Goal: Task Accomplishment & Management: Manage account settings

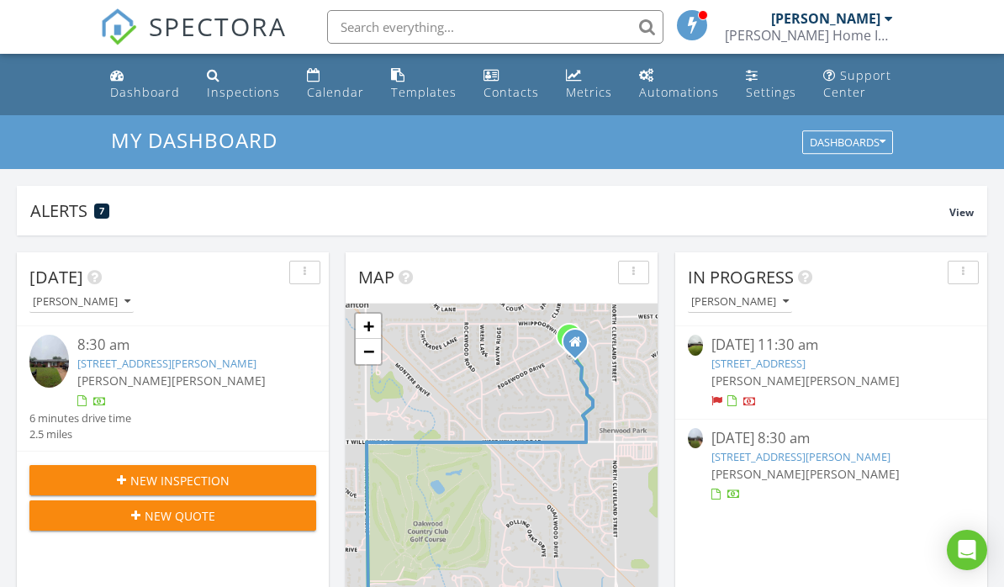
click at [250, 101] on link "Inspections" at bounding box center [243, 85] width 87 height 48
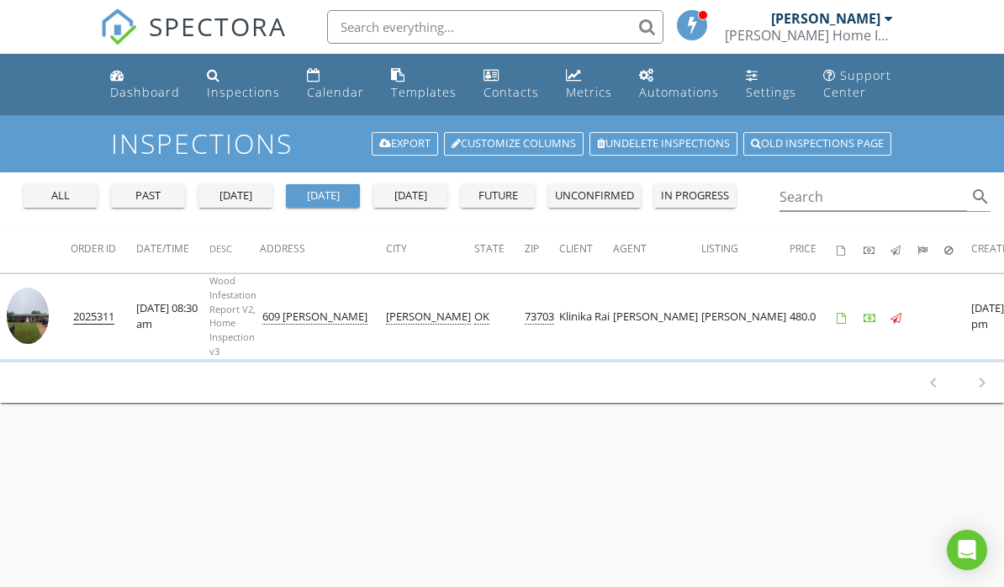
click at [143, 188] on div "past" at bounding box center [148, 195] width 61 height 17
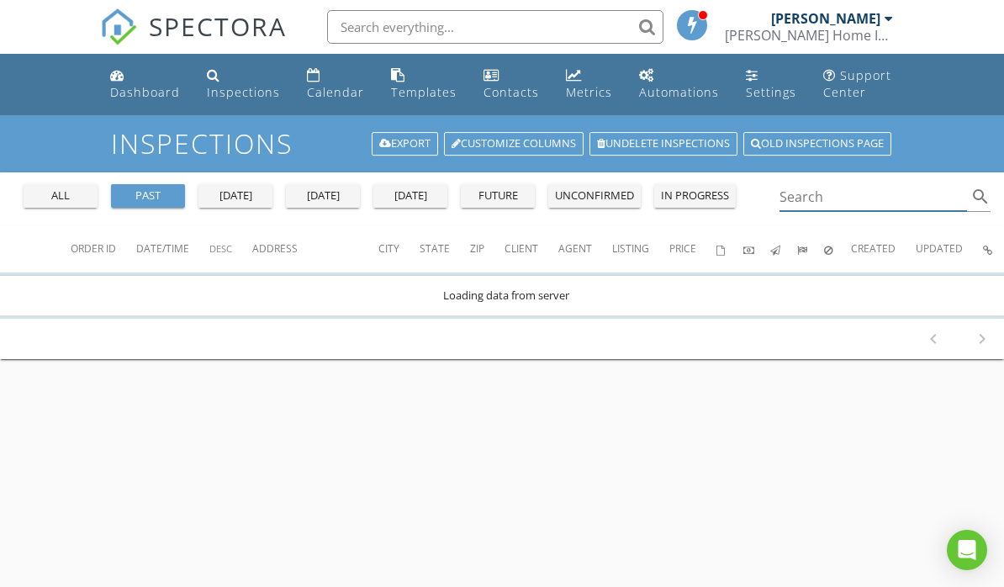
click at [867, 199] on input "Search" at bounding box center [872, 197] width 187 height 28
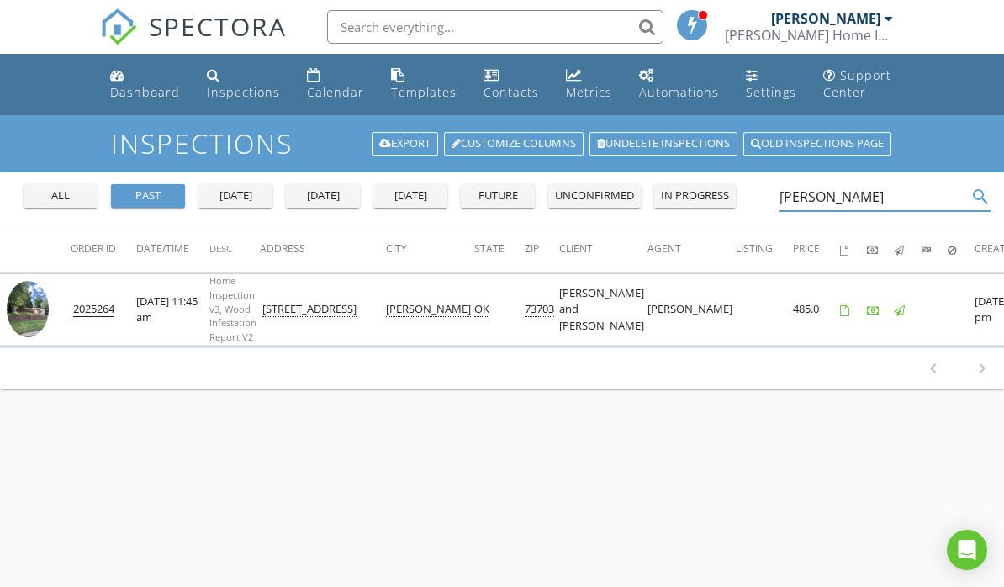
type input "Jane Mc"
click at [35, 307] on img at bounding box center [28, 309] width 42 height 56
click at [156, 93] on div "Dashboard" at bounding box center [145, 92] width 70 height 16
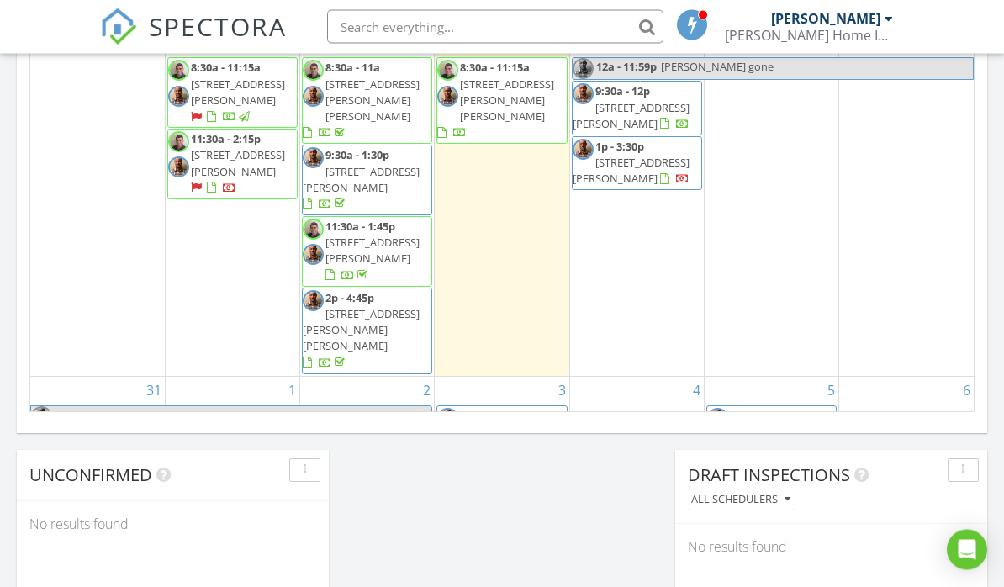
scroll to position [1147, 0]
click at [649, 404] on div at bounding box center [637, 417] width 134 height 27
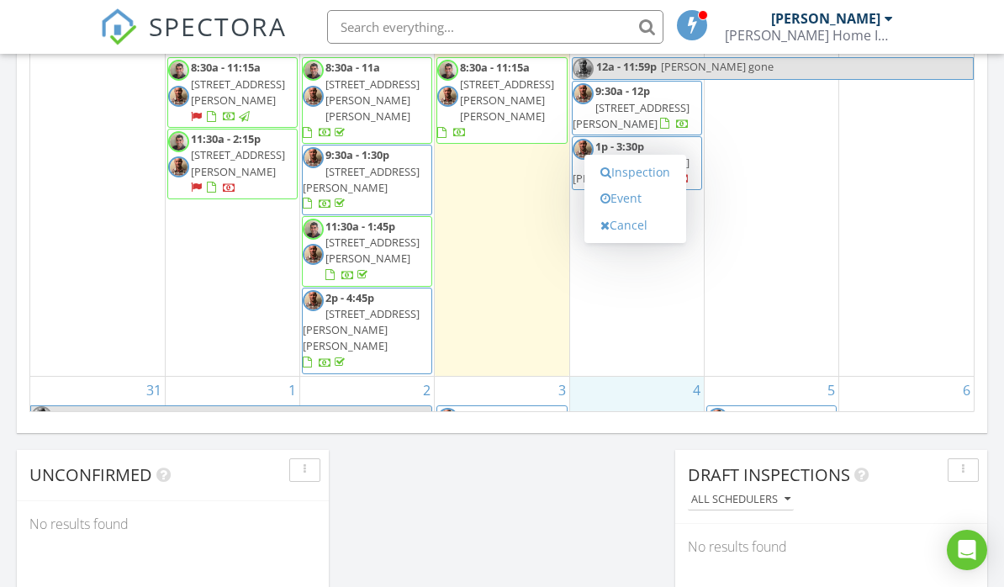
click at [648, 174] on link "Inspection" at bounding box center [635, 172] width 87 height 27
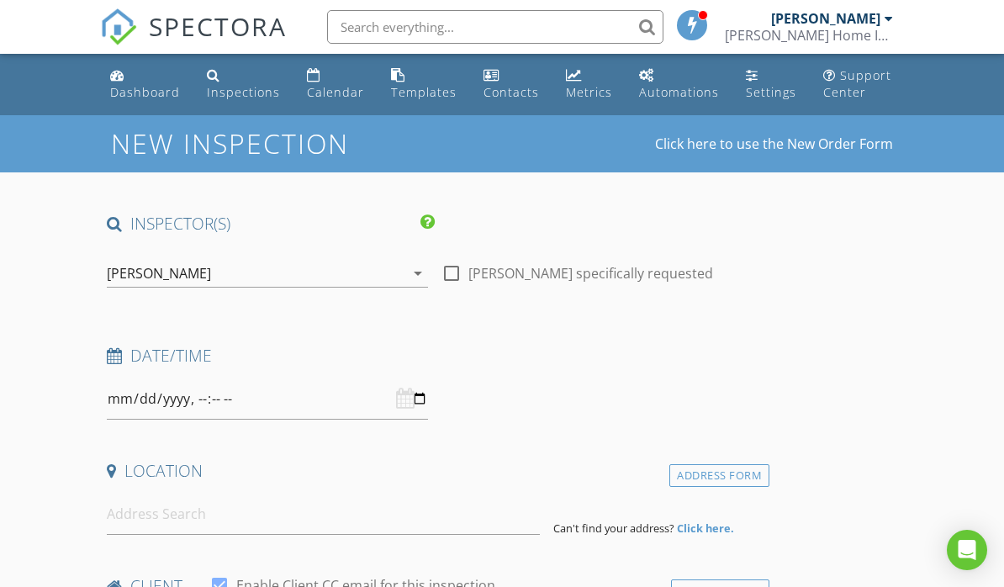
click at [130, 276] on div "[PERSON_NAME]" at bounding box center [159, 273] width 104 height 15
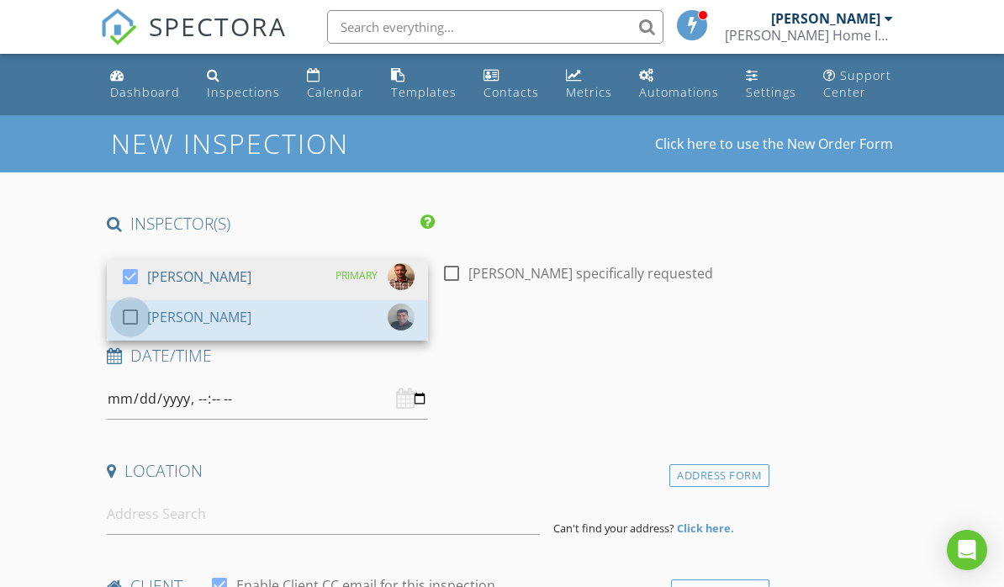
click at [124, 320] on div at bounding box center [130, 317] width 29 height 29
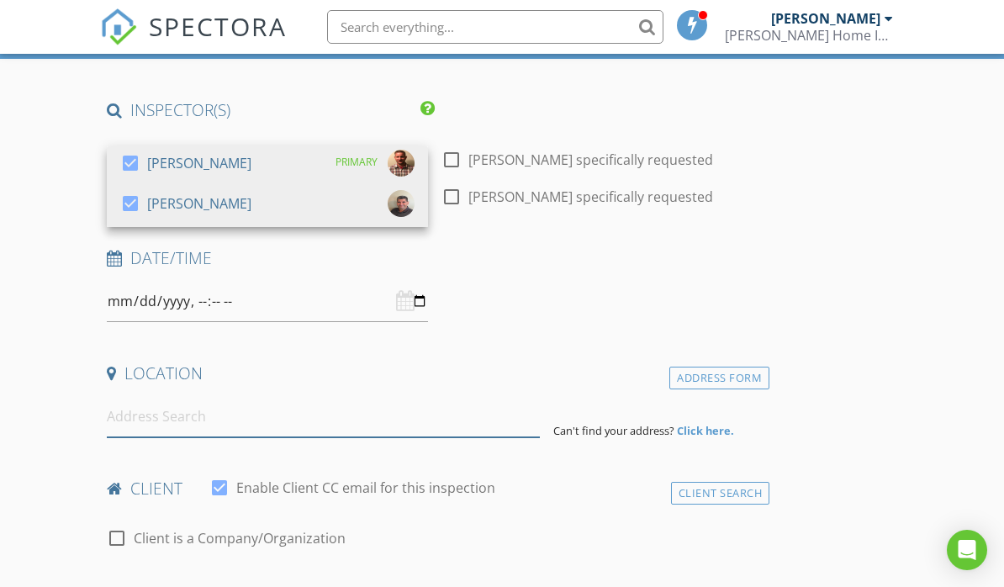
click at [145, 421] on input at bounding box center [323, 416] width 433 height 41
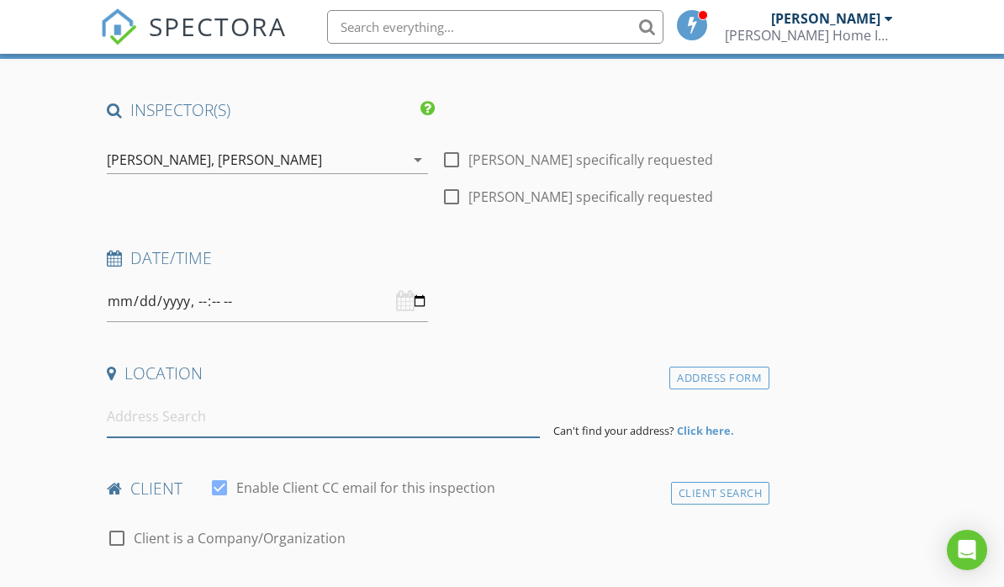
scroll to position [113, 0]
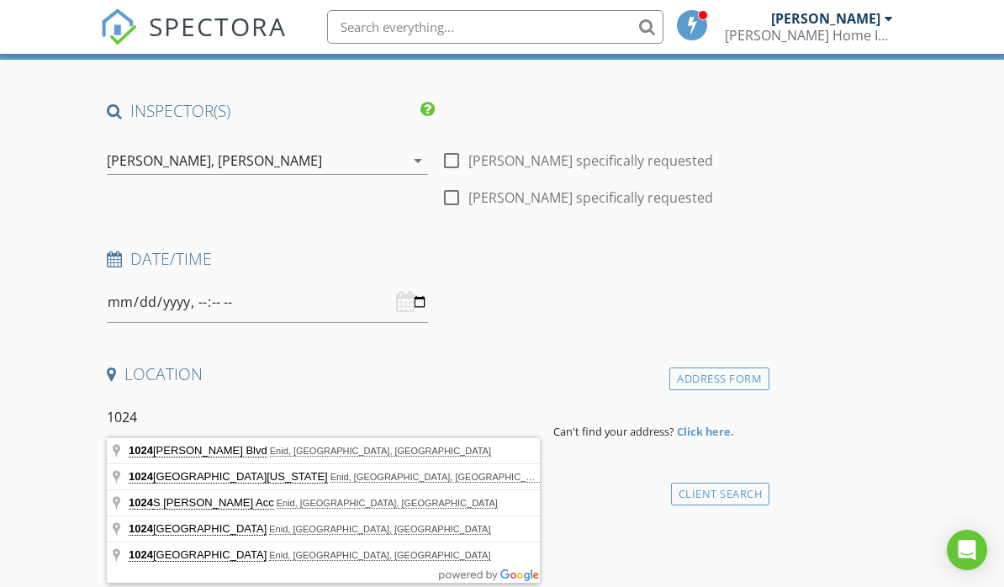
type input "1024 West Oklahoma Avenue, Enid, OK, USA"
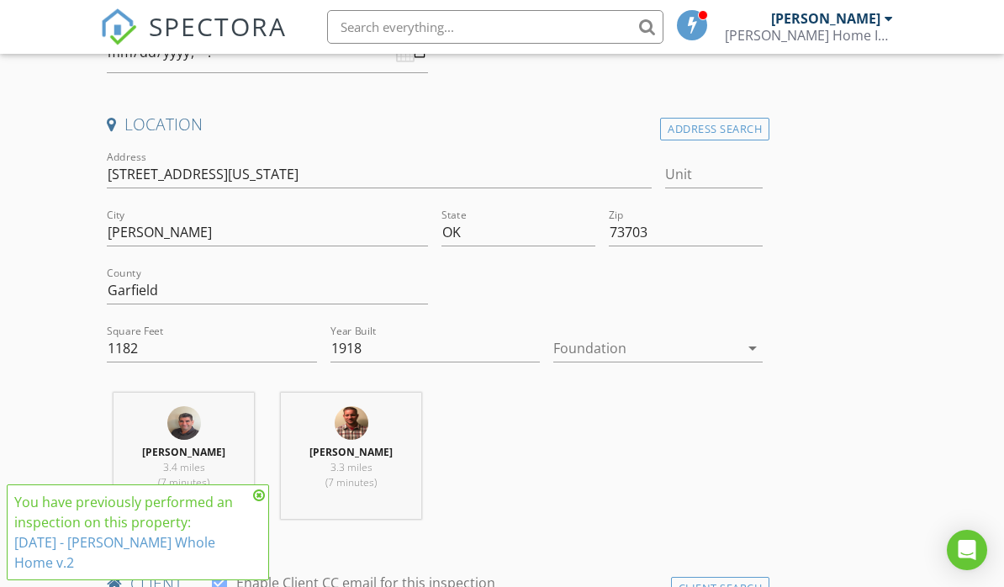
scroll to position [363, 0]
click at [254, 502] on icon at bounding box center [259, 494] width 12 height 13
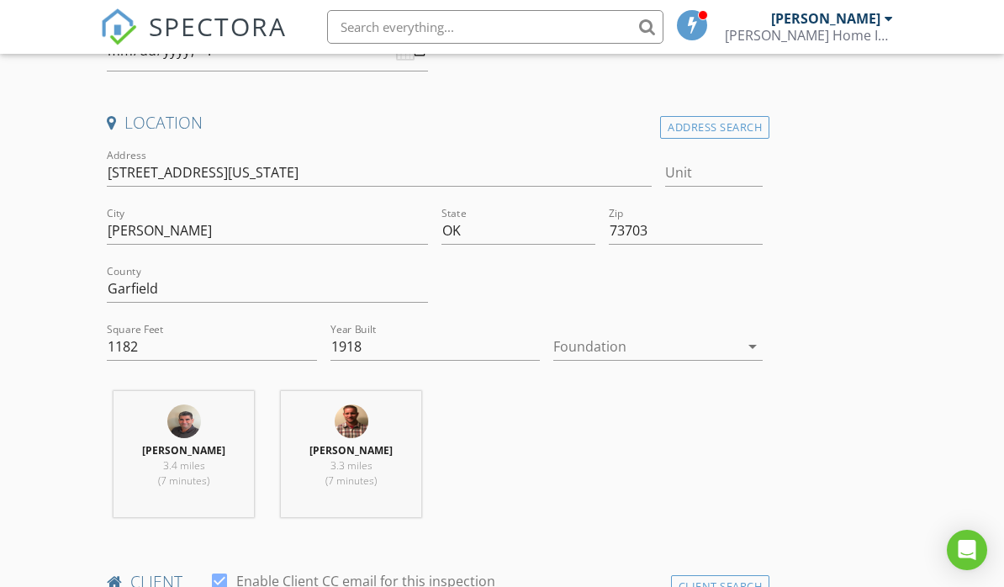
click at [721, 349] on div at bounding box center [646, 346] width 186 height 27
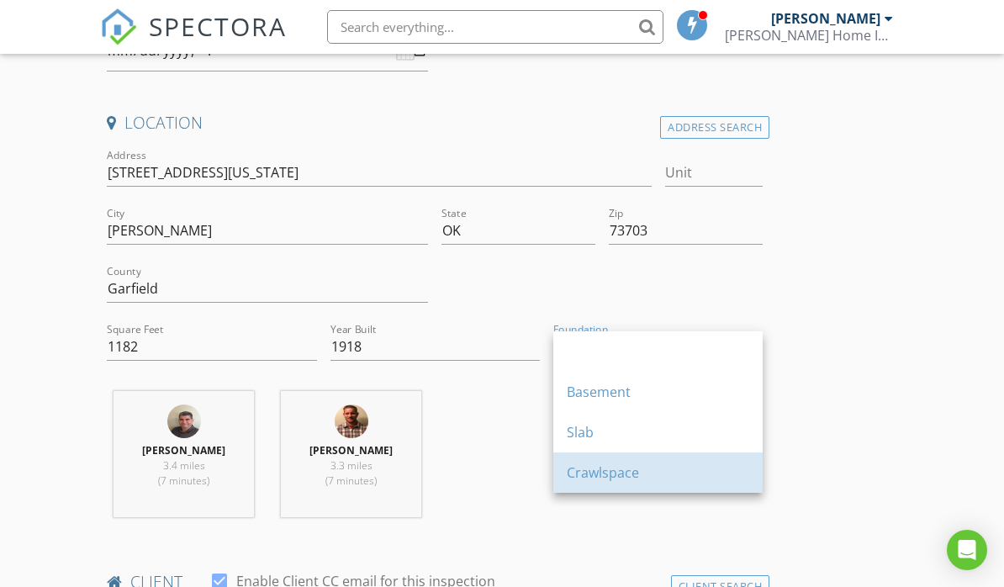
click at [587, 471] on div "Crawlspace" at bounding box center [657, 472] width 182 height 20
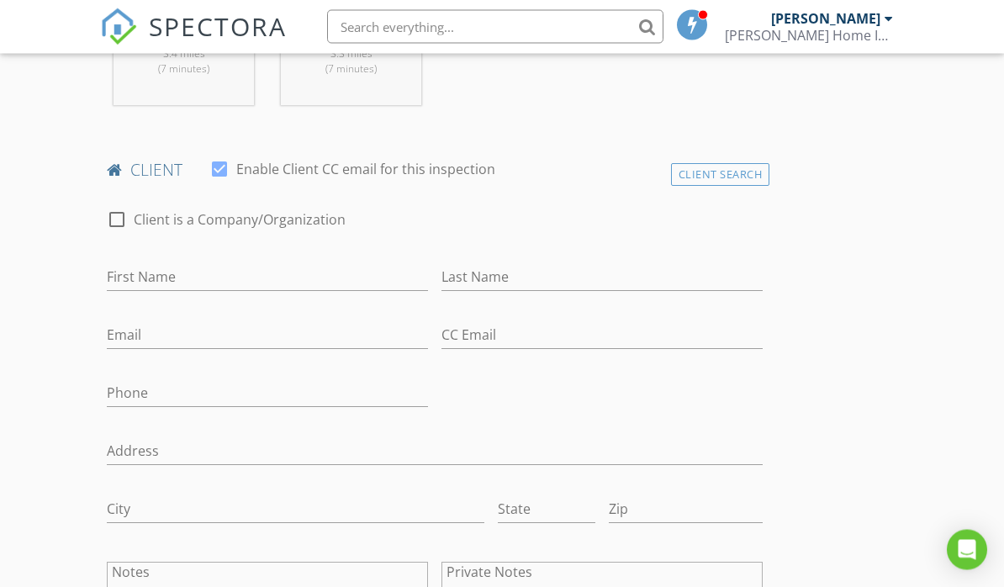
scroll to position [798, 0]
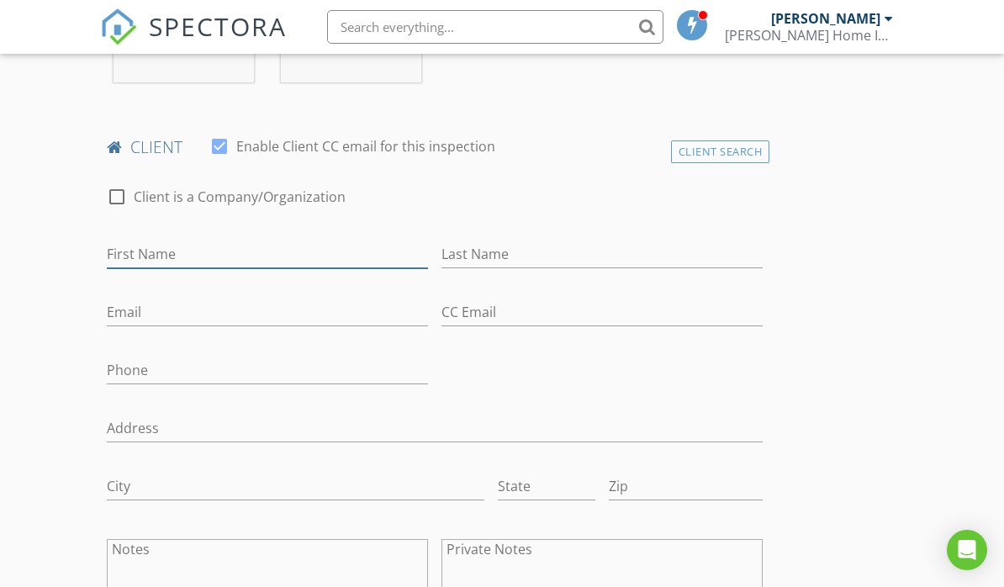
click at [135, 249] on input "First Name" at bounding box center [267, 254] width 321 height 28
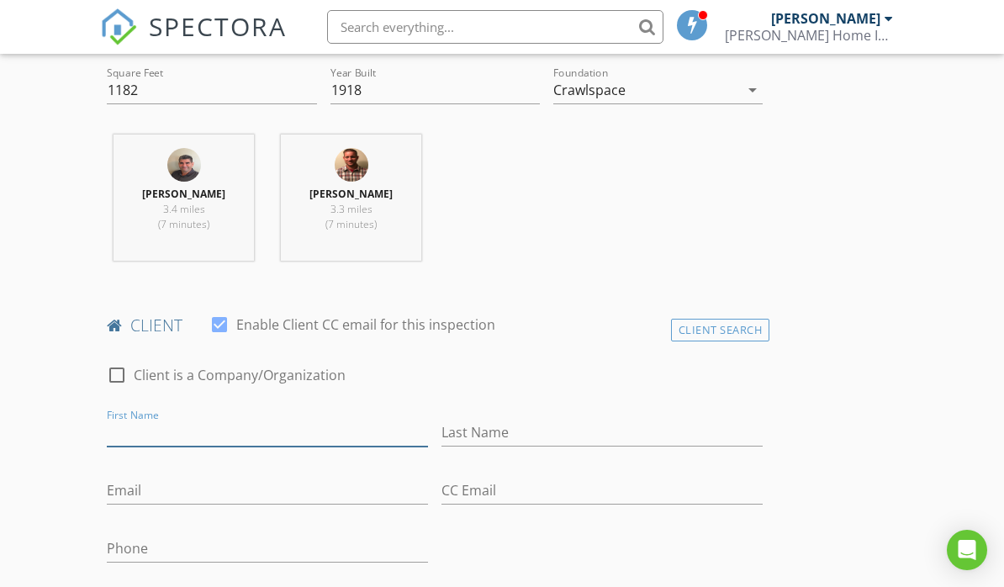
scroll to position [591, 0]
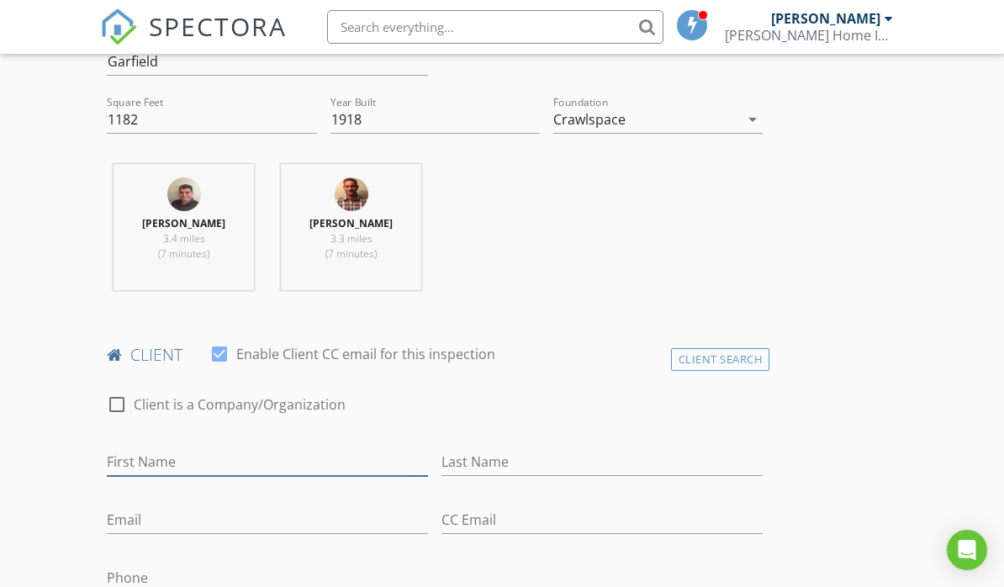
click at [150, 448] on input "First Name" at bounding box center [267, 462] width 321 height 28
type input "Sir, Ma’am"
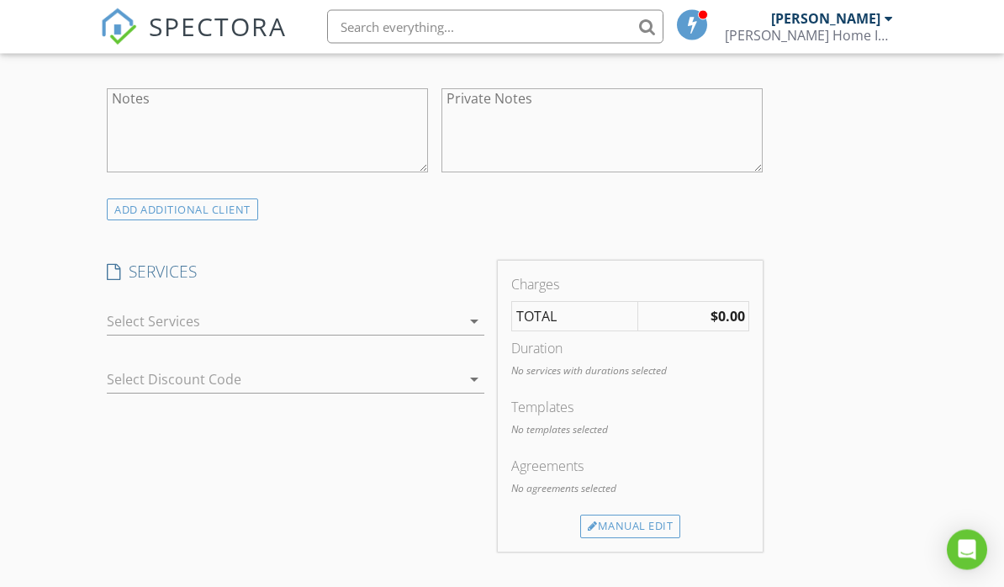
scroll to position [1249, 0]
click at [117, 320] on div at bounding box center [283, 321] width 353 height 27
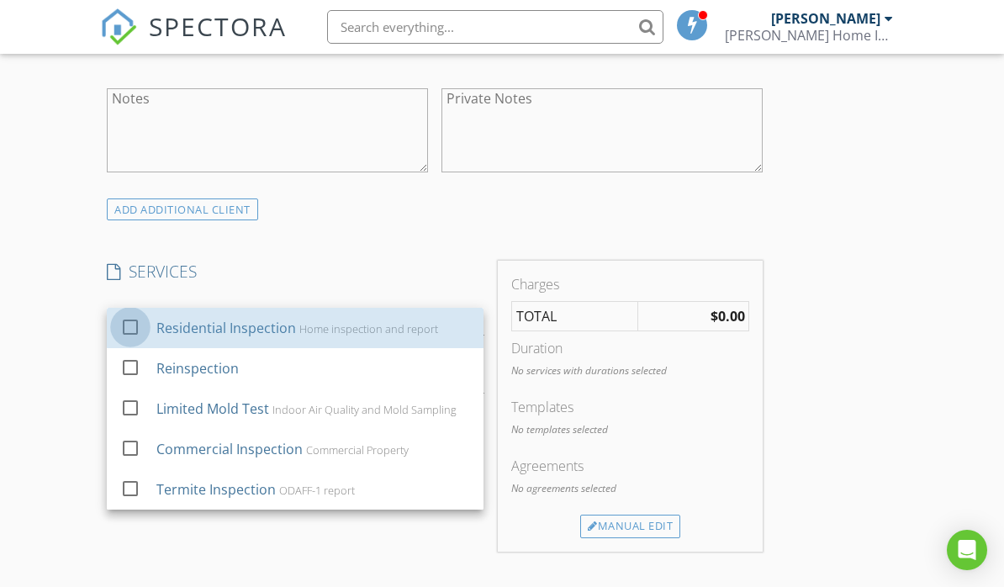
click at [134, 321] on div at bounding box center [130, 327] width 29 height 29
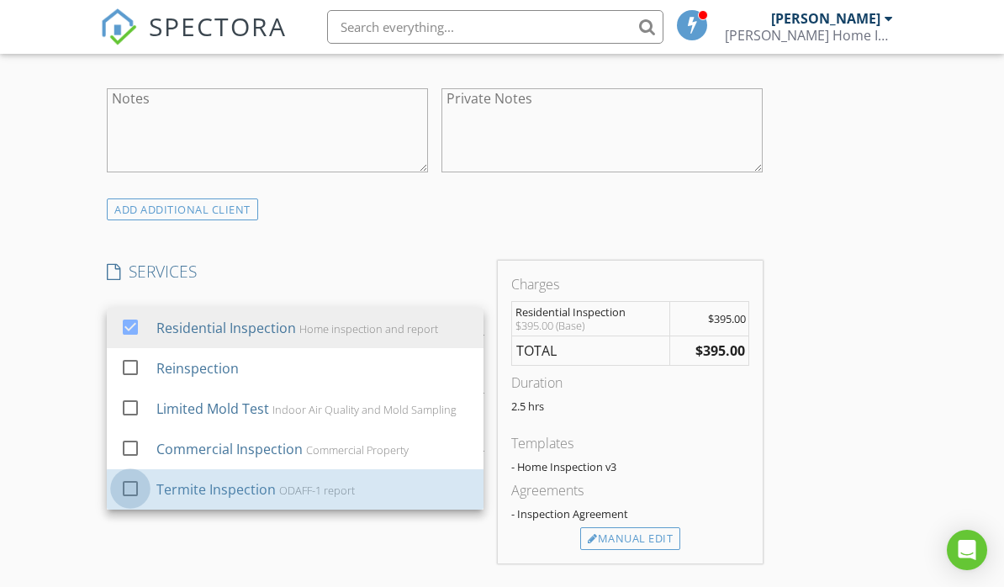
click at [124, 482] on div at bounding box center [130, 488] width 29 height 29
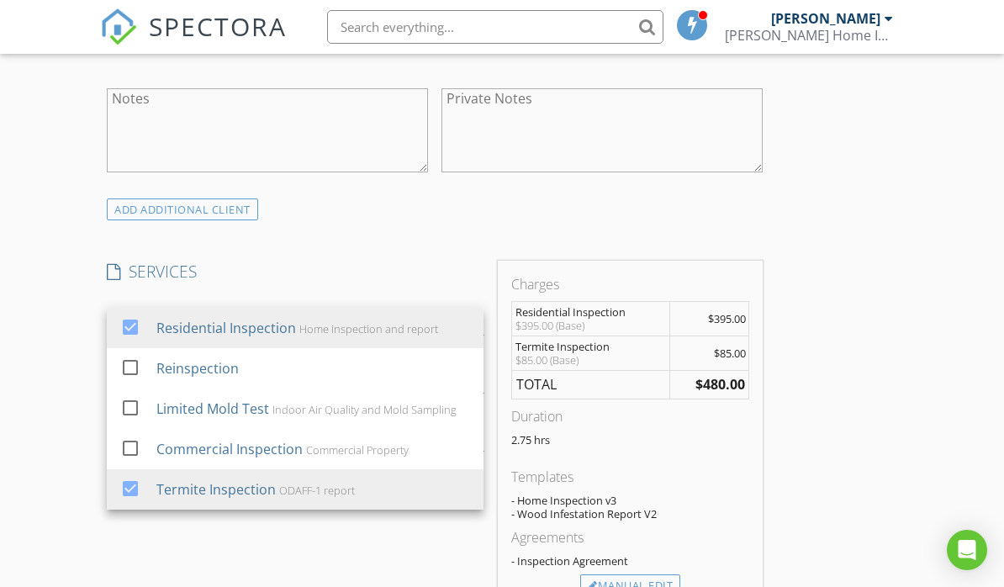
click at [61, 396] on div "New Inspection Click here to use the New Order Form INSPECTOR(S) check_box Wade…" at bounding box center [502, 458] width 1004 height 3185
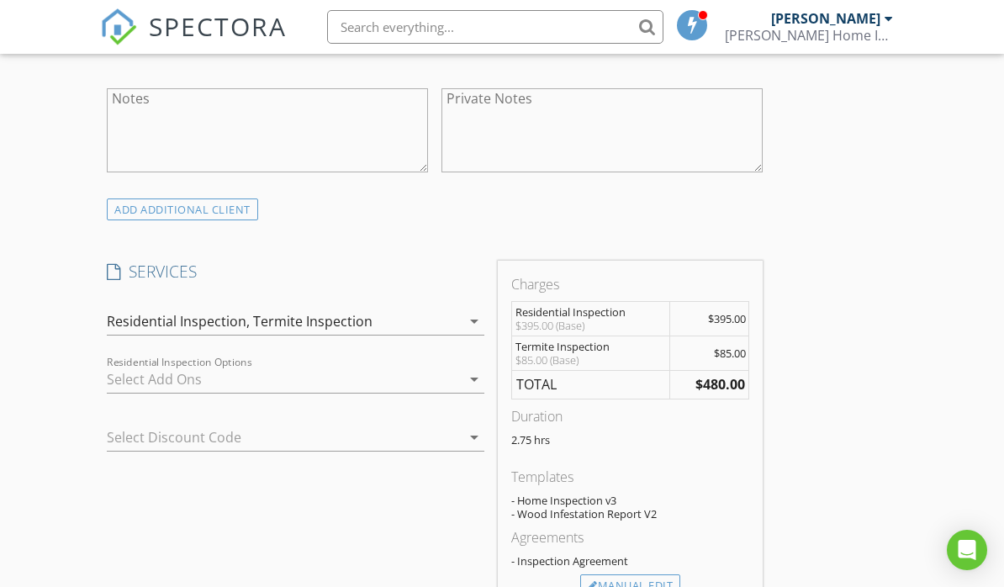
click at [620, 582] on div "Manual Edit" at bounding box center [630, 586] width 100 height 24
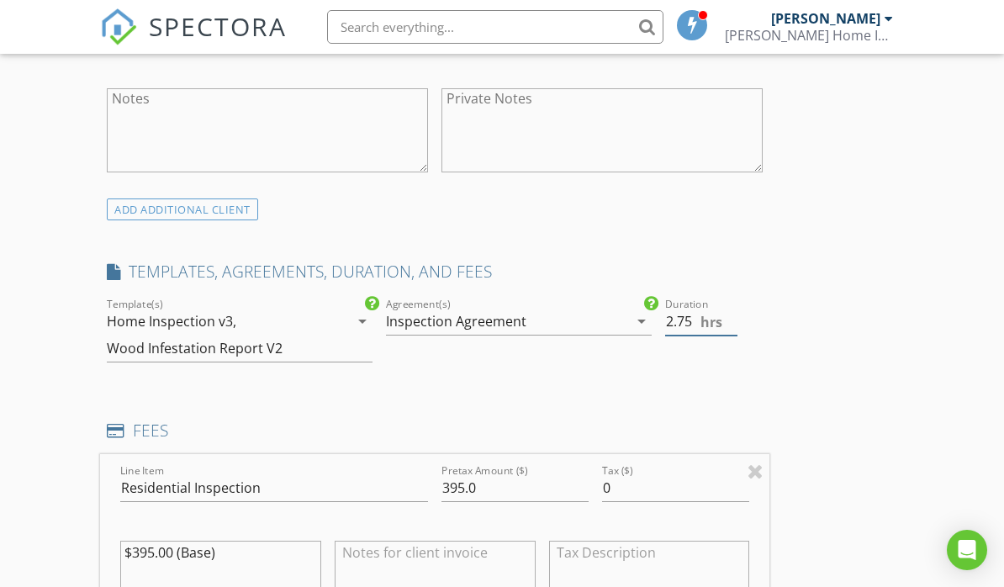
click at [735, 314] on input "2.75" at bounding box center [701, 322] width 73 height 28
type input "2"
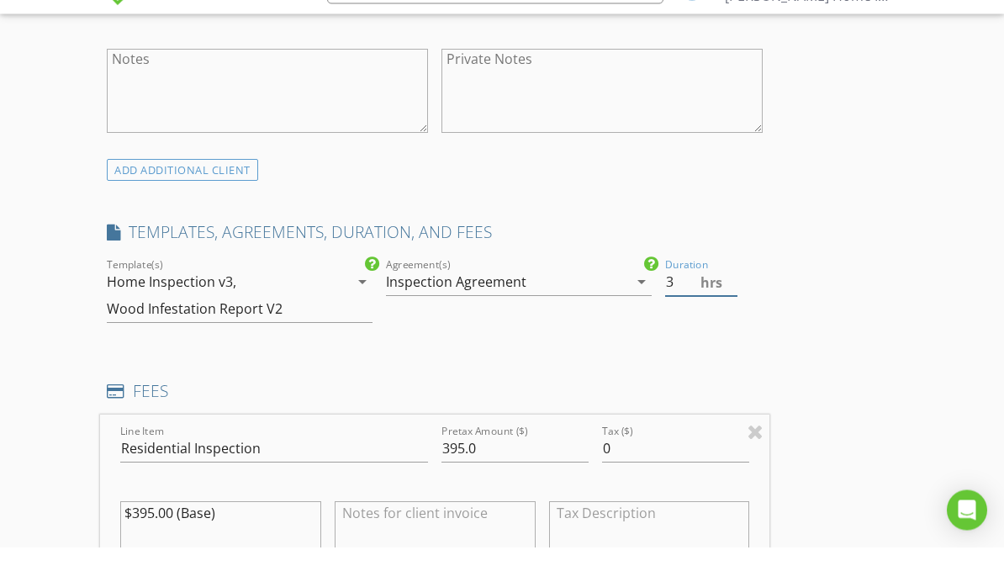
scroll to position [1302, 0]
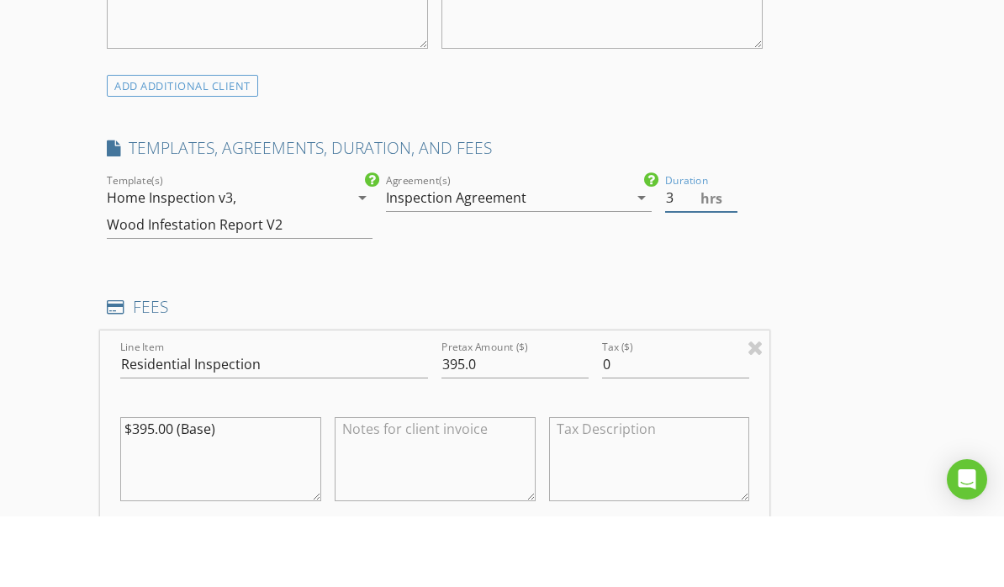
type input "3"
click at [512, 421] on input "395.0" at bounding box center [514, 435] width 147 height 28
type input "3"
type input "425"
click at [244, 487] on textarea "$395.00 (Base)" at bounding box center [220, 529] width 201 height 84
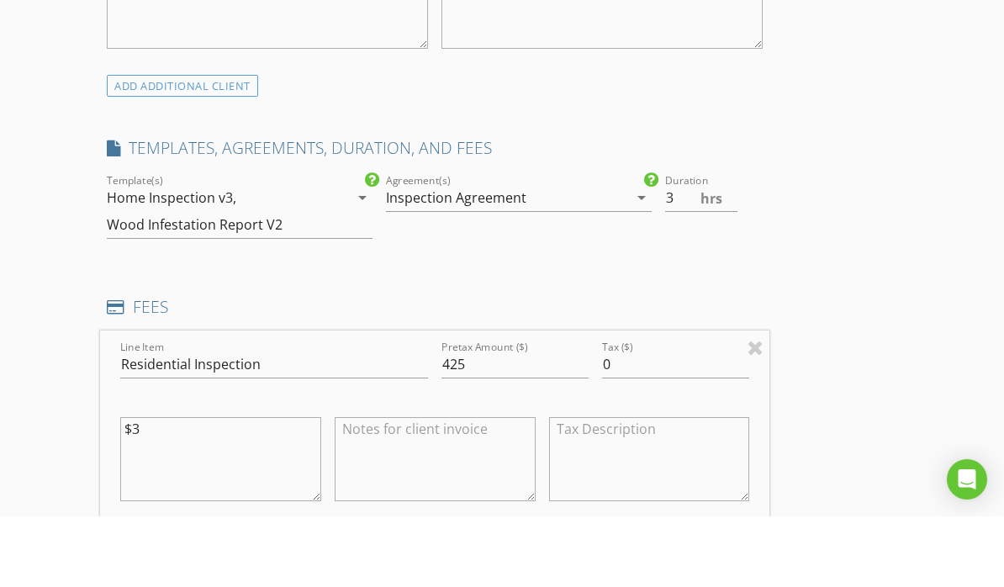
type textarea "$"
click at [365, 487] on textarea at bounding box center [435, 529] width 201 height 84
type textarea "Whole home inspection and report"
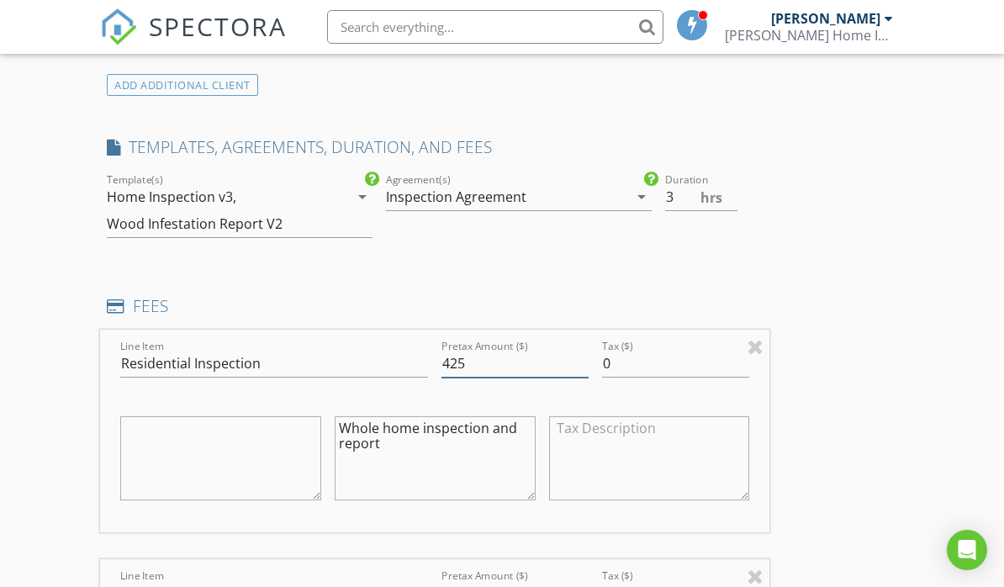
click at [493, 359] on input "425" at bounding box center [514, 364] width 147 height 28
type input "440"
click at [407, 445] on textarea "Whole home inspection and report" at bounding box center [435, 459] width 201 height 84
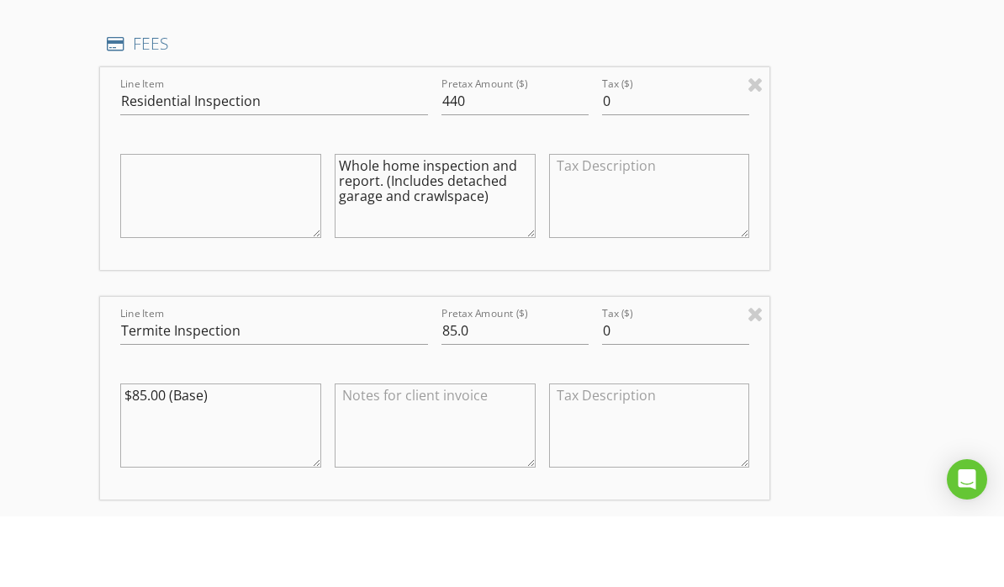
scroll to position [1578, 0]
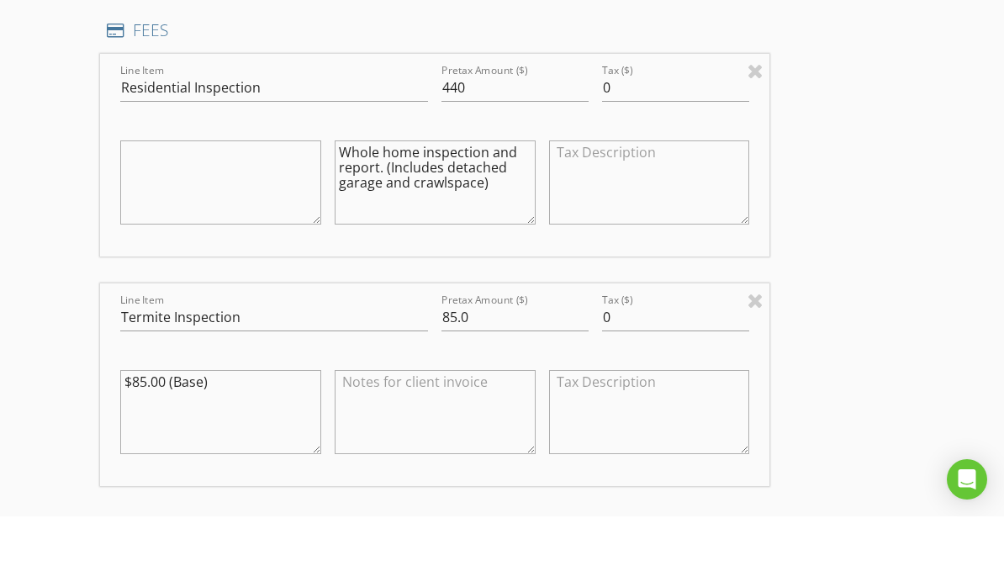
type textarea "Whole home inspection and report. (Includes detached garage and crawlspace)"
click at [382, 440] on textarea at bounding box center [435, 482] width 201 height 84
type textarea "Home and garage termite inspection and report"
click at [909, 432] on div "New Inspection Click here to use the New Order Form INSPECTOR(S) check_box Wade…" at bounding box center [502, 319] width 1004 height 3565
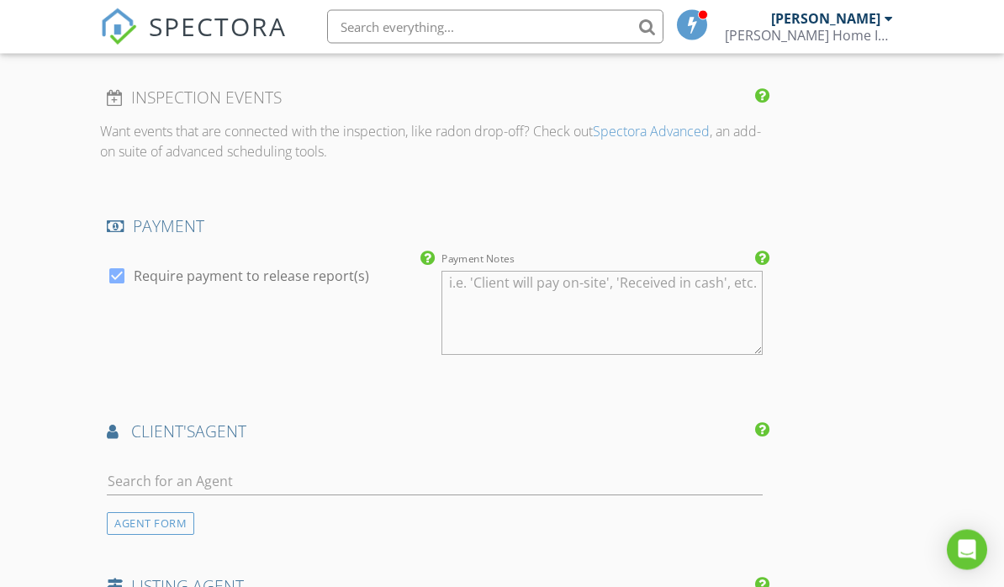
scroll to position [2195, 0]
click at [127, 473] on input "text" at bounding box center [435, 480] width 656 height 28
type input "Jenny"
click at [185, 520] on div "Lippard Realty LLC" at bounding box center [222, 526] width 134 height 13
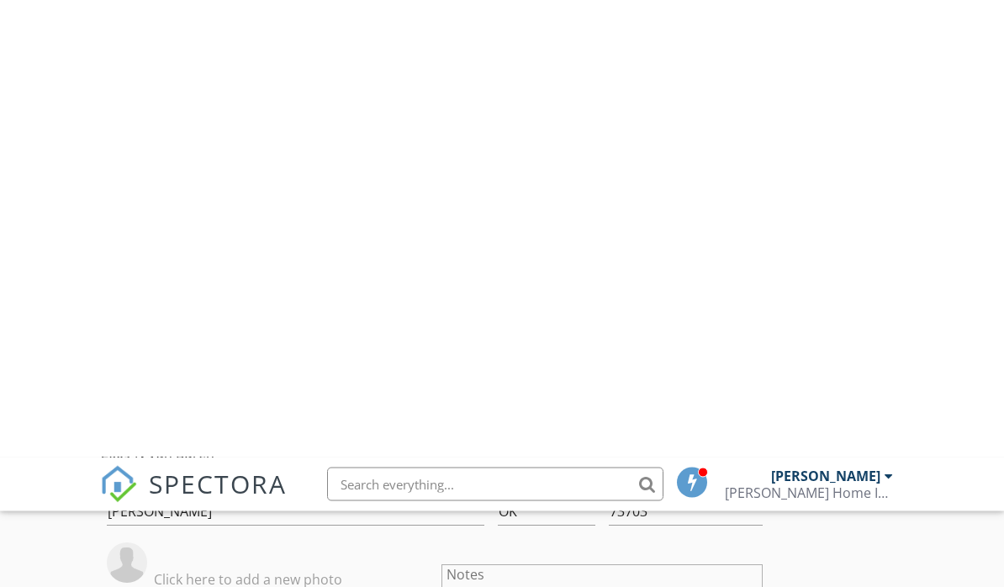
scroll to position [2907, 0]
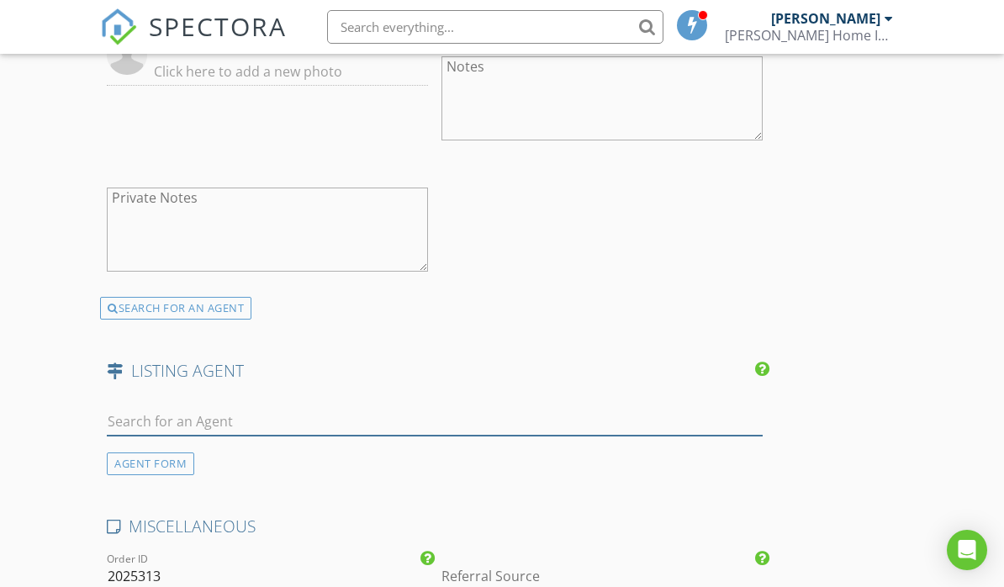
click at [138, 412] on input "text" at bounding box center [435, 422] width 656 height 28
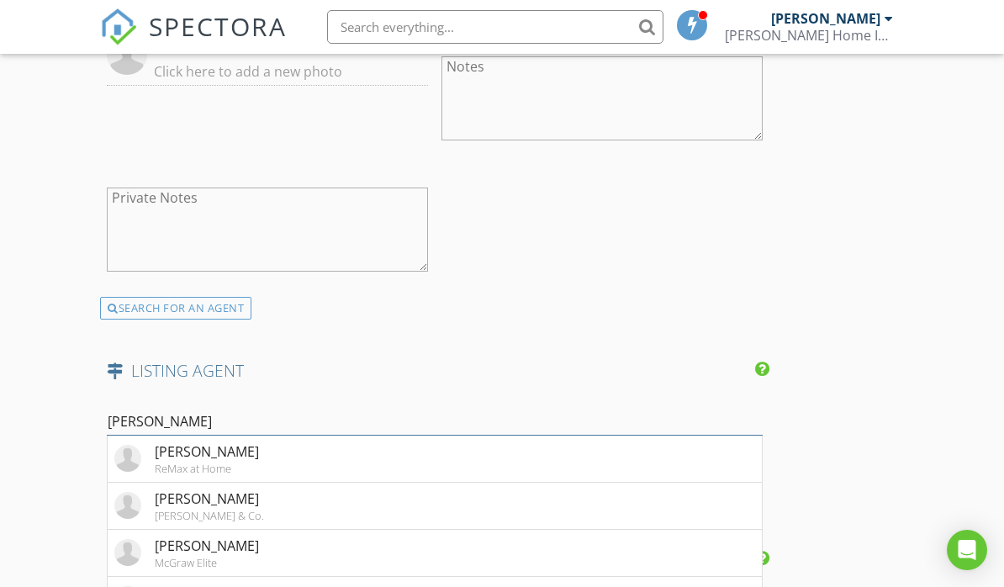
type input "Tracy"
click at [176, 545] on div "Tracy Boeckman" at bounding box center [207, 545] width 104 height 20
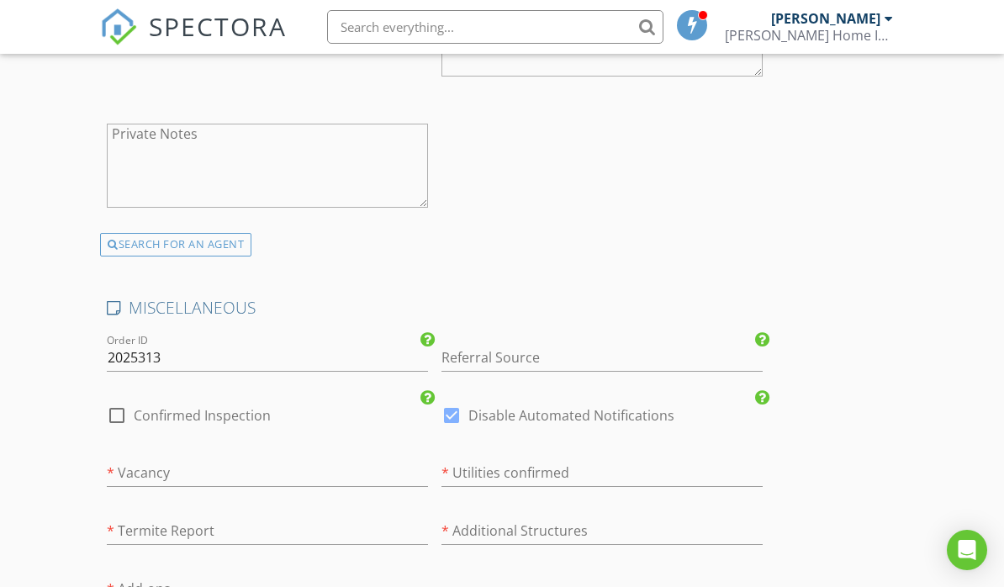
scroll to position [3522, 0]
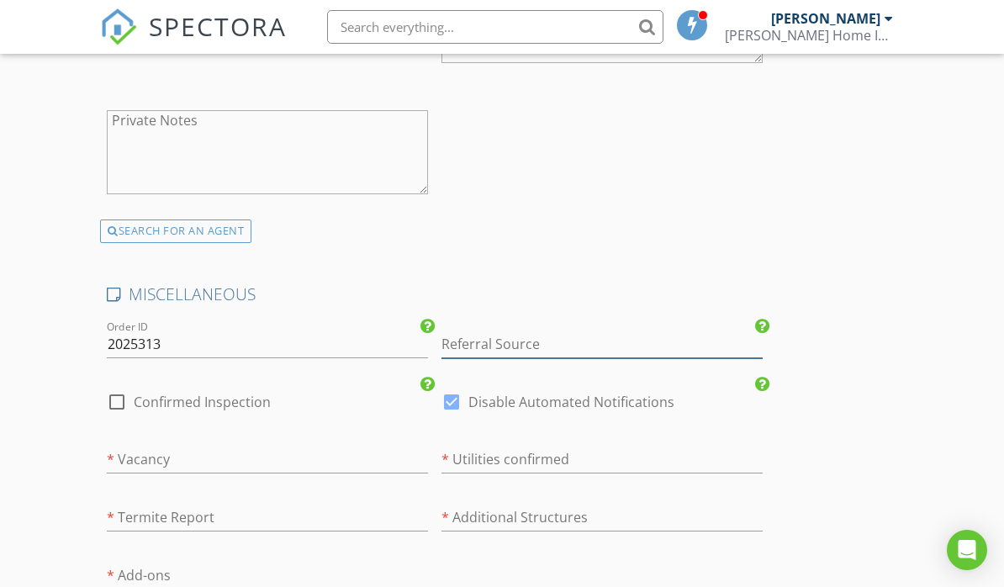
click at [469, 331] on input "Referral Source" at bounding box center [601, 344] width 321 height 28
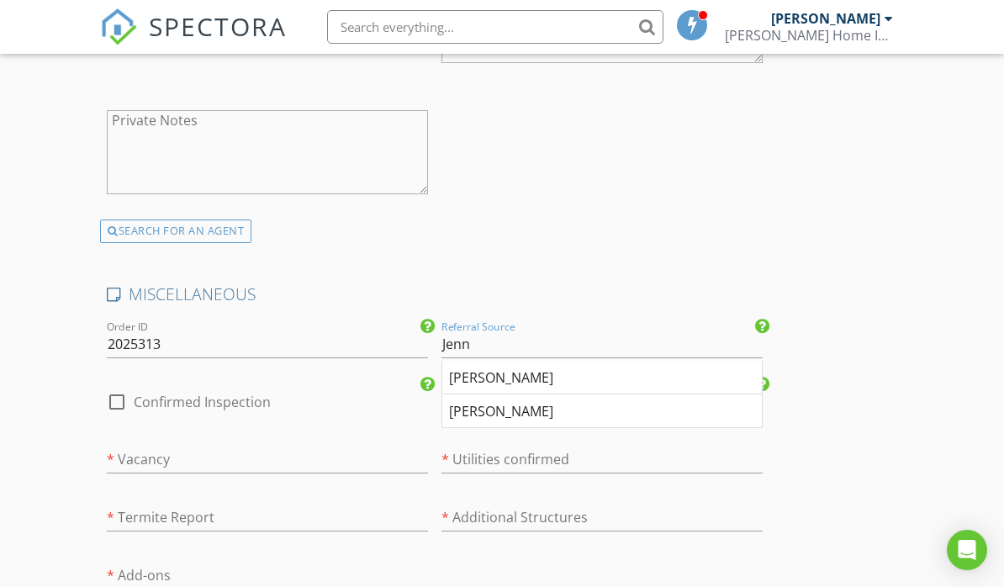
click at [470, 368] on div "Jenny Smithson" at bounding box center [601, 378] width 319 height 34
type input "Jenny Smithson"
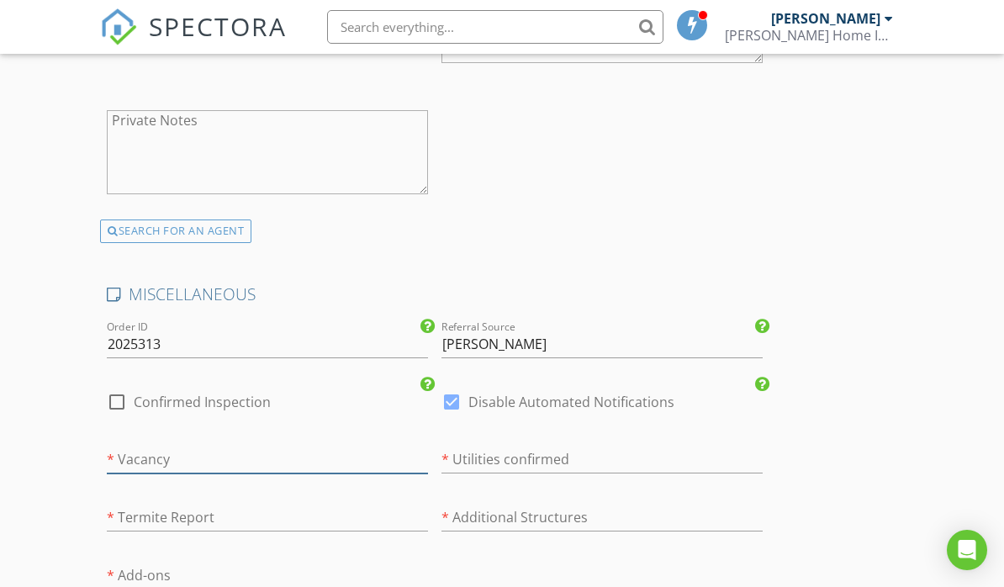
click at [143, 446] on input "text" at bounding box center [267, 459] width 321 height 28
type input "Vacant"
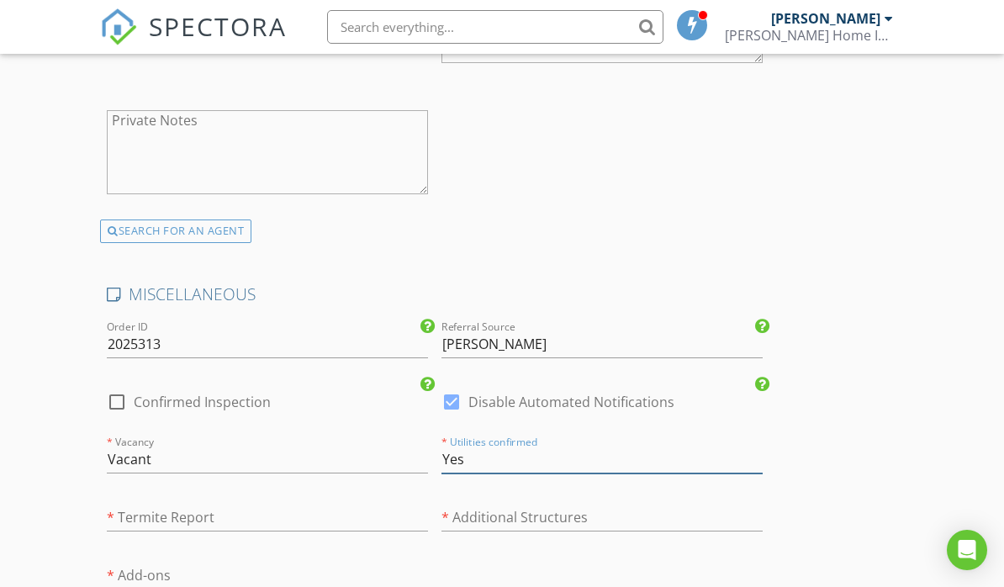
type input "Yes"
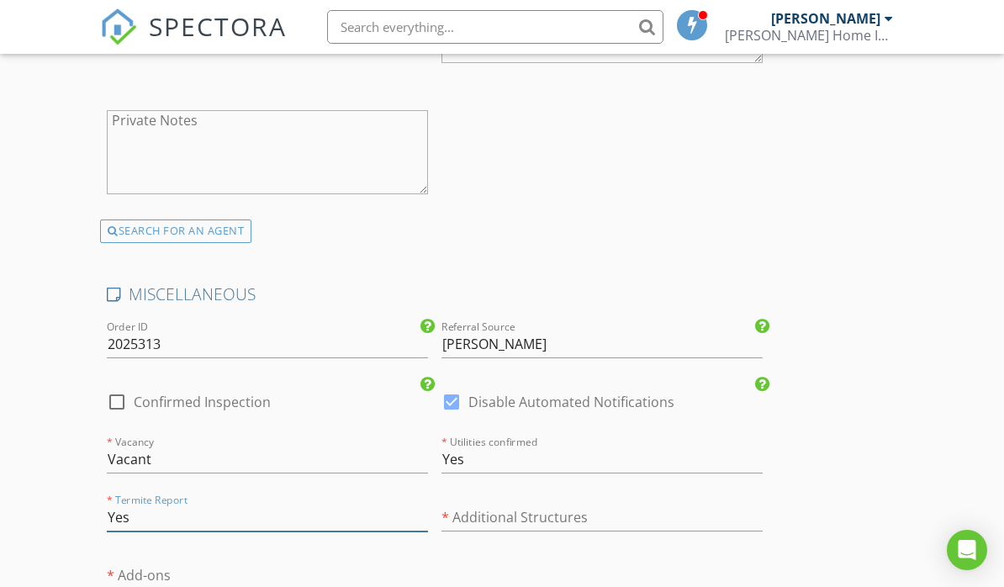
type input "Yes"
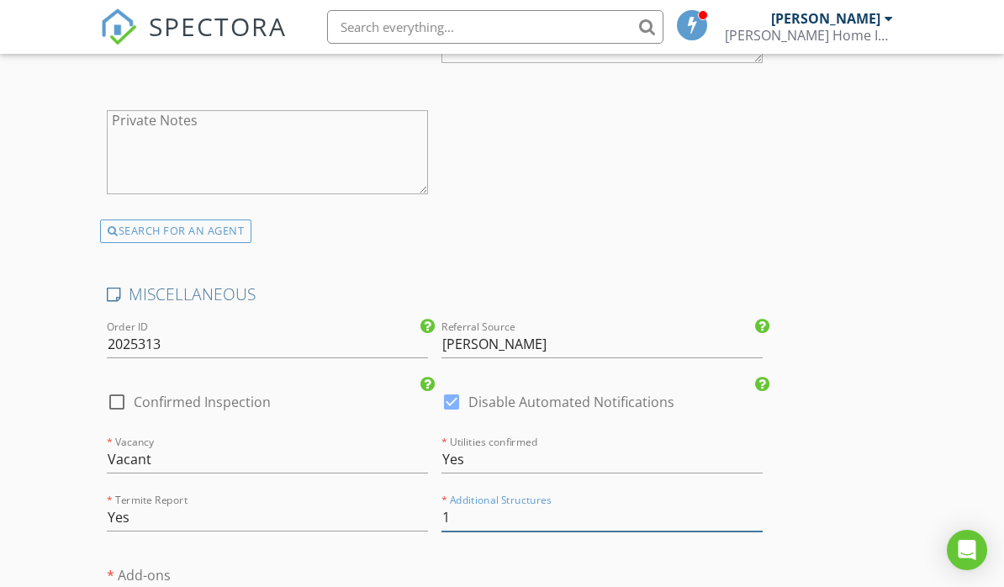
type input "1"
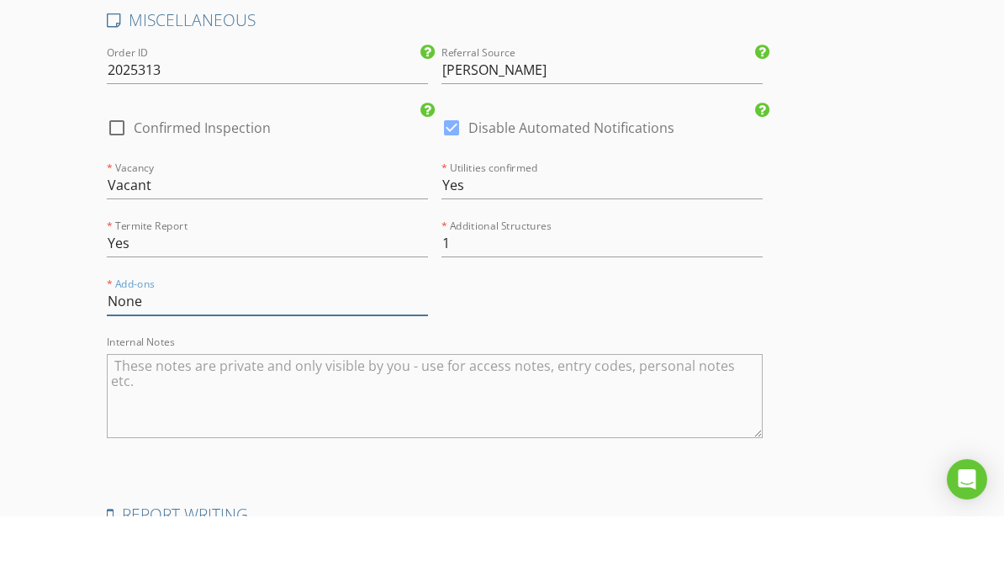
type input "None"
click at [139, 424] on textarea "Internal Notes" at bounding box center [435, 466] width 656 height 84
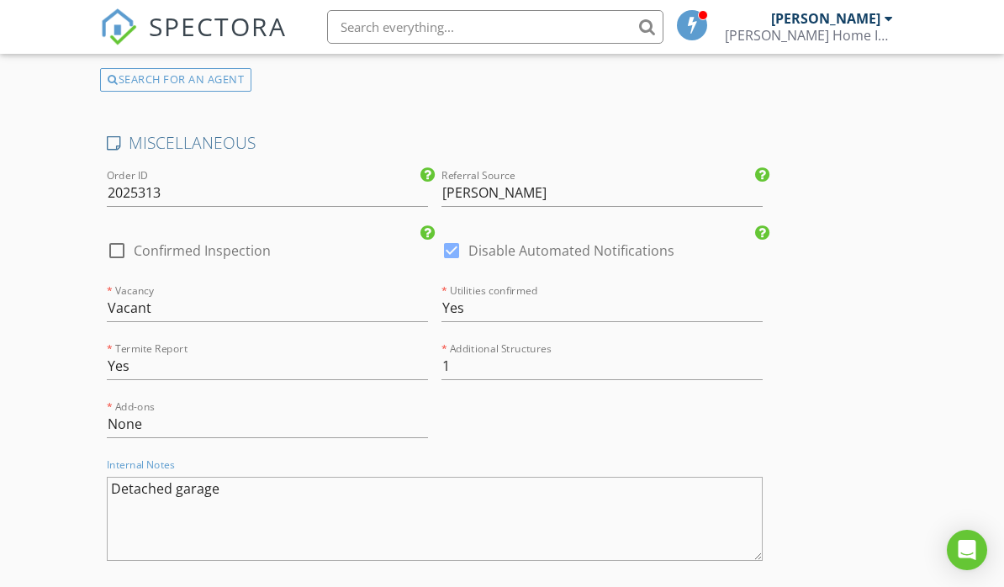
scroll to position [3969, 0]
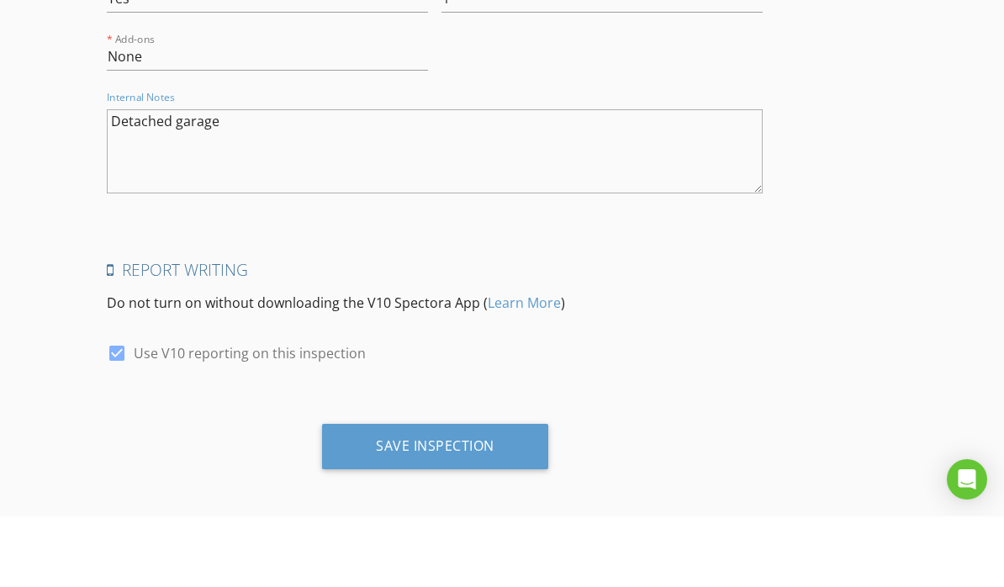
type textarea "Detached garage"
click at [377, 508] on div "Save Inspection" at bounding box center [435, 516] width 119 height 17
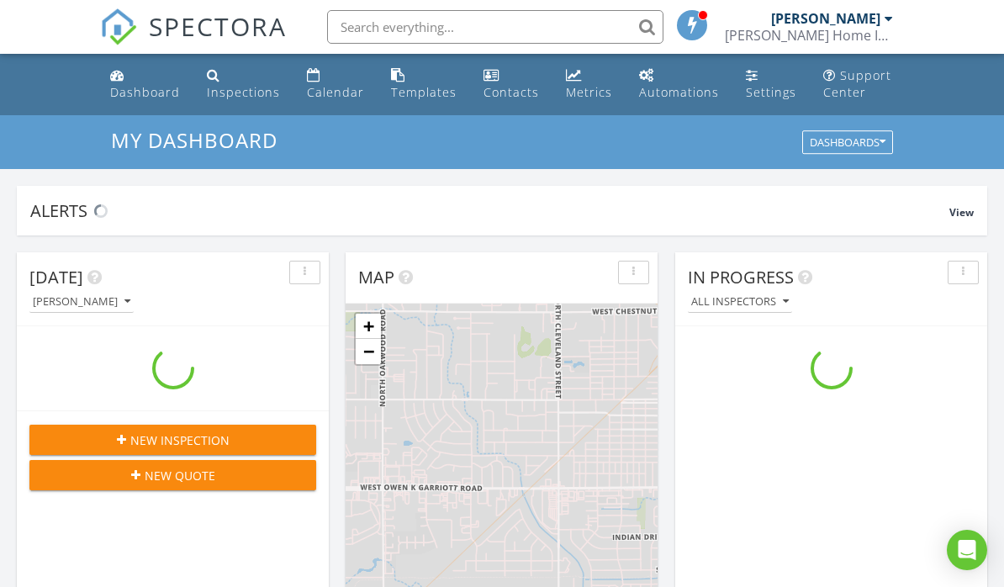
scroll to position [1531, 1004]
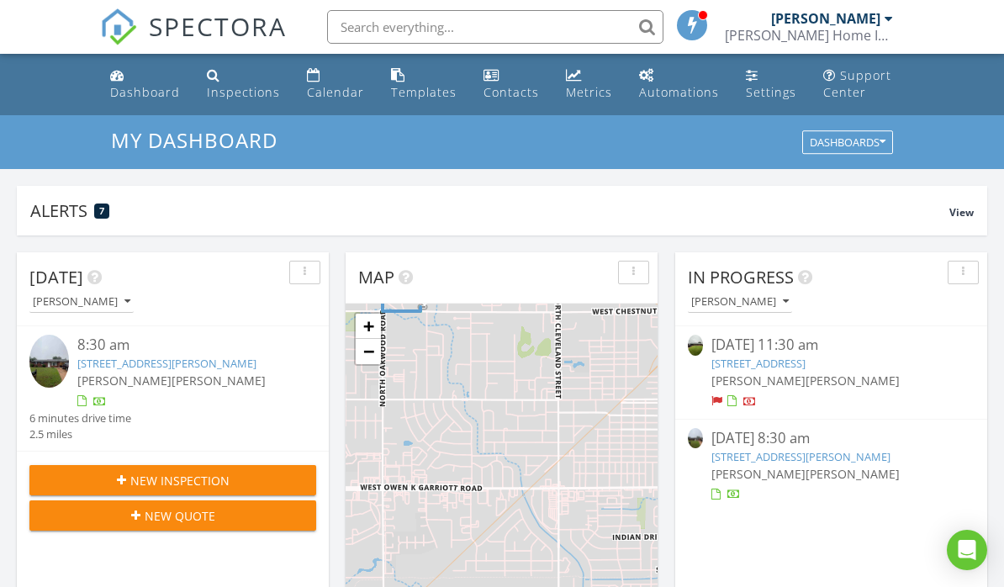
click at [234, 92] on div "Inspections" at bounding box center [243, 92] width 73 height 16
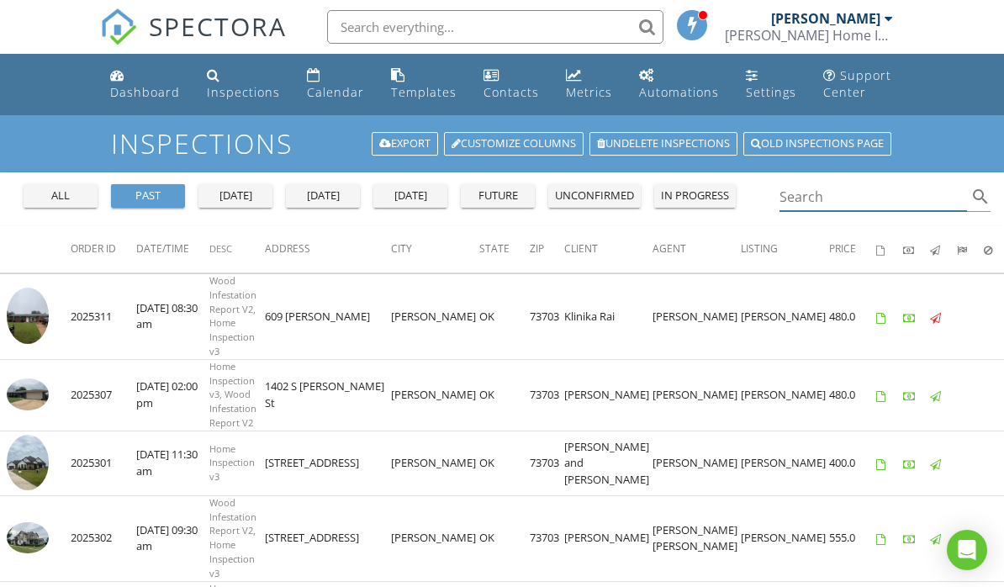
click at [873, 199] on input "Search" at bounding box center [872, 197] width 187 height 28
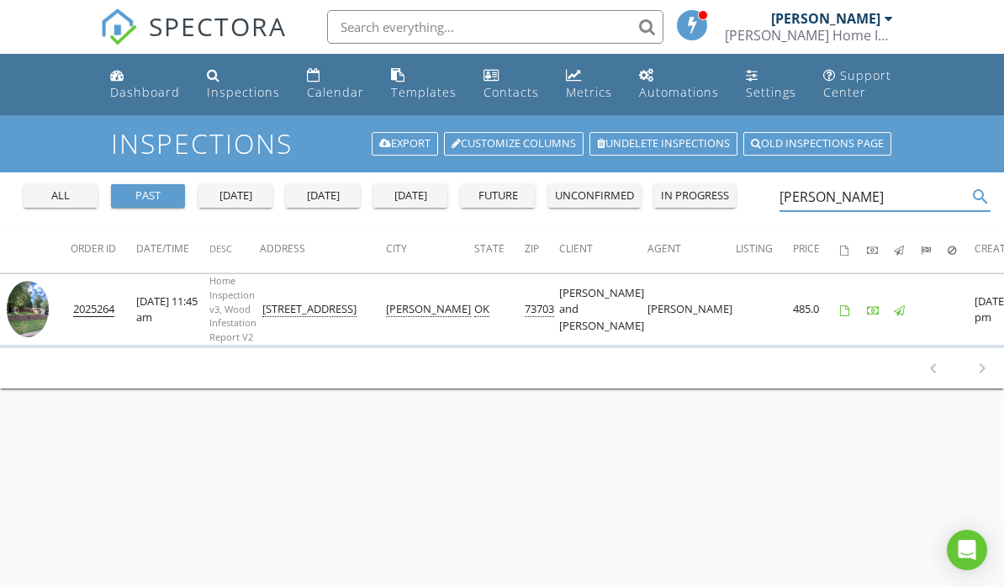
type input "Jane McK"
click at [27, 310] on img at bounding box center [28, 309] width 42 height 56
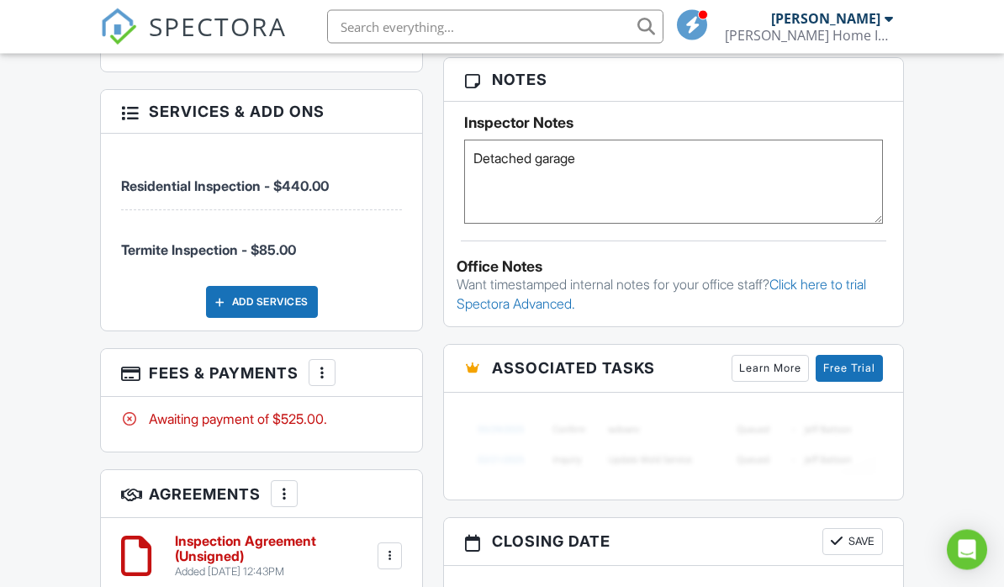
scroll to position [1363, 0]
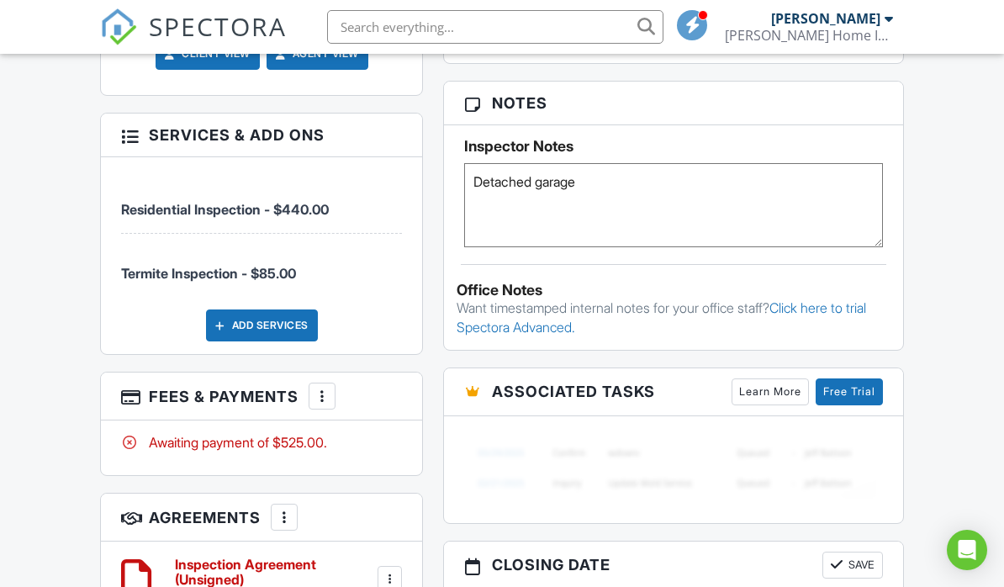
click at [721, 183] on textarea "Detached garage" at bounding box center [673, 205] width 418 height 84
type textarea "Detached garage Inspected 10/2022"
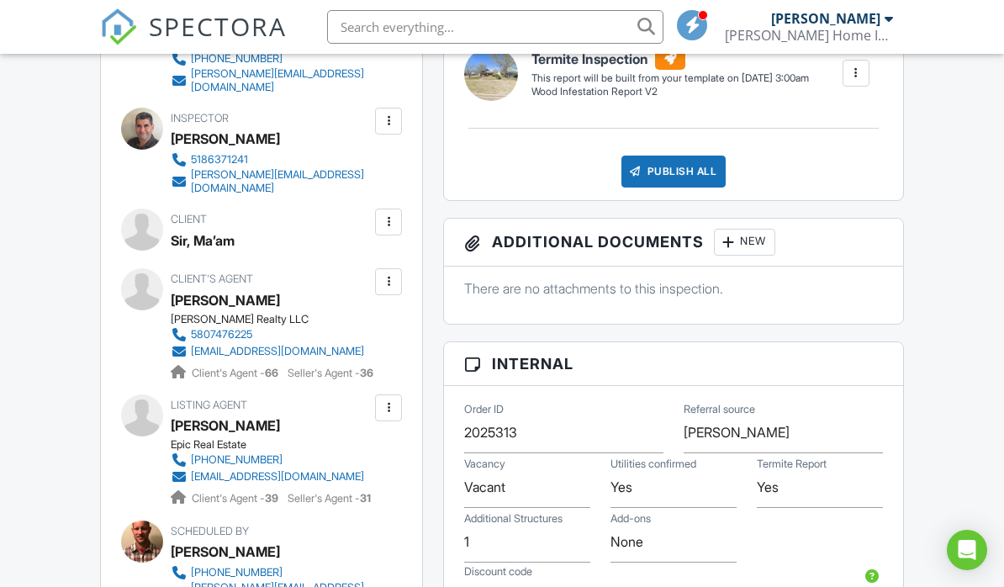
scroll to position [778, 0]
click at [391, 222] on div at bounding box center [388, 223] width 17 height 17
click at [350, 265] on li "Edit" at bounding box center [349, 274] width 86 height 42
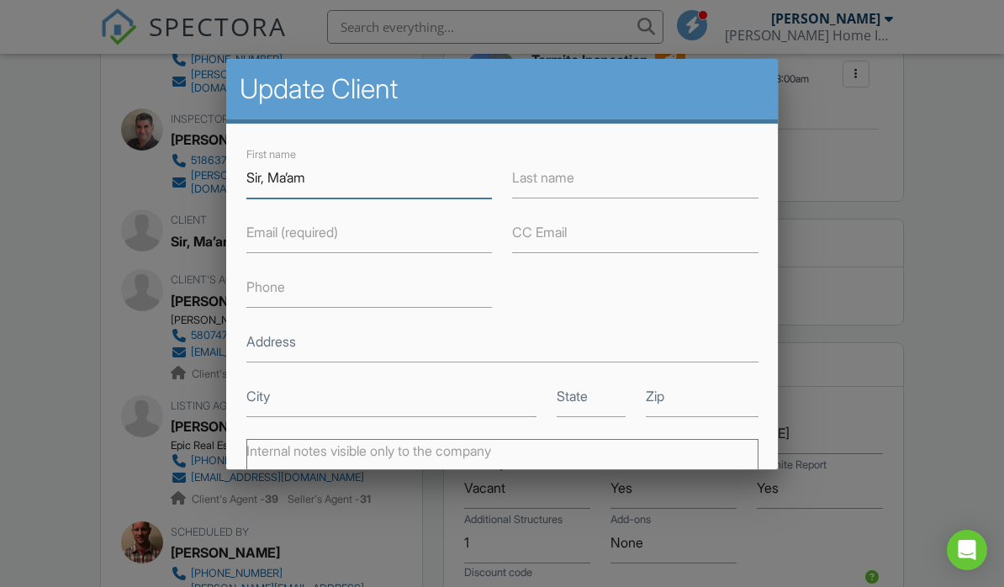
scroll to position [778, 0]
type input "Dennis and Jane"
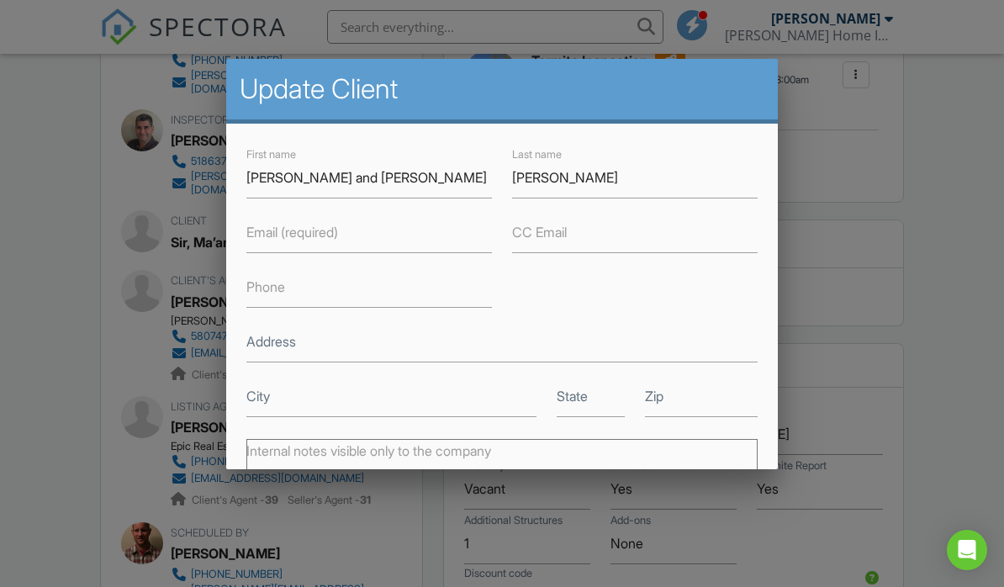
scroll to position [779, 0]
type input "McKinney"
click at [434, 244] on input "Email (required)" at bounding box center [368, 232] width 245 height 41
type input "[EMAIL_ADDRESS][DOMAIN_NAME]"
click at [375, 307] on input "Phone" at bounding box center [368, 286] width 245 height 41
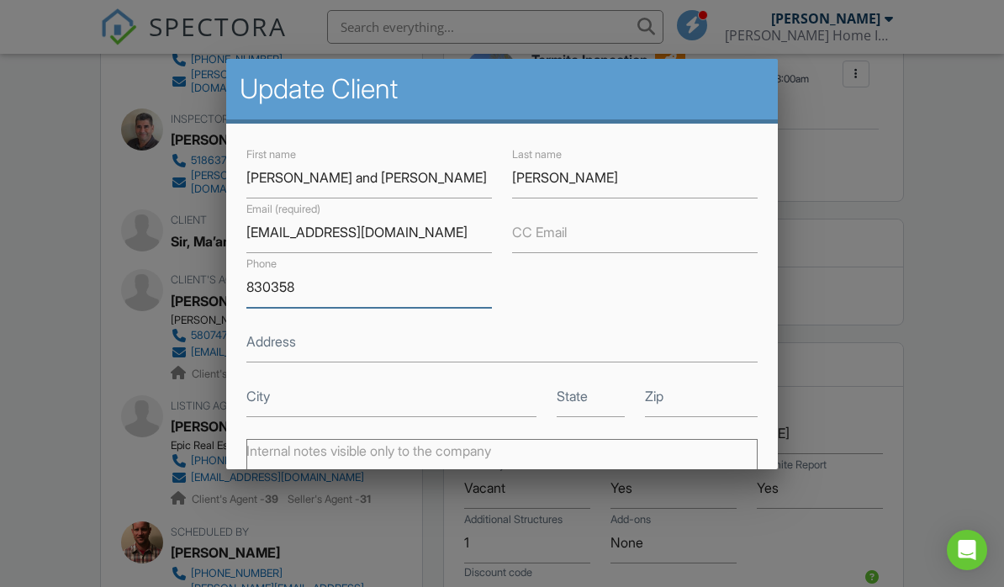
click at [451, 292] on input "830358" at bounding box center [368, 286] width 245 height 41
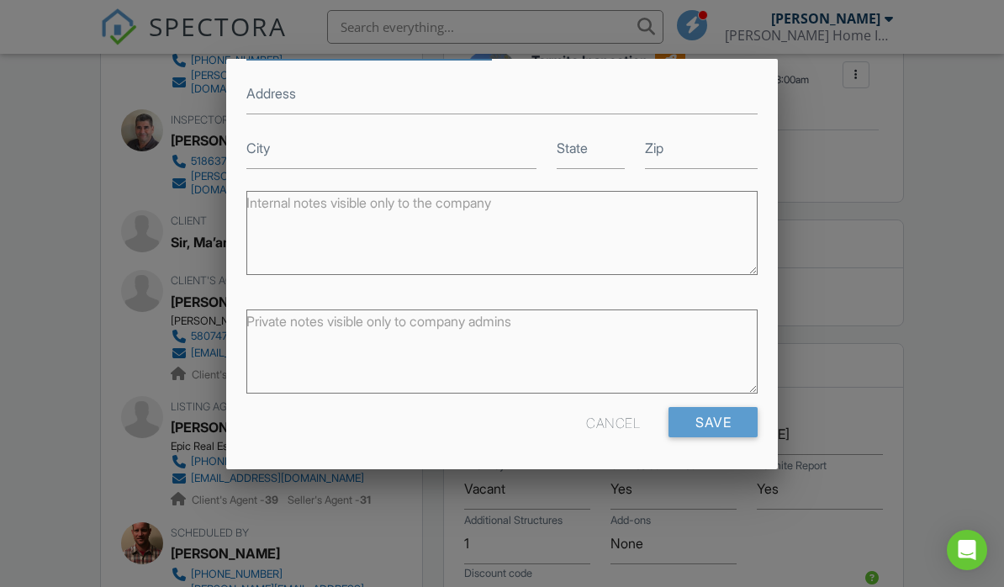
scroll to position [247, 0]
type input "8303588687"
click at [725, 425] on input "Save" at bounding box center [712, 423] width 89 height 30
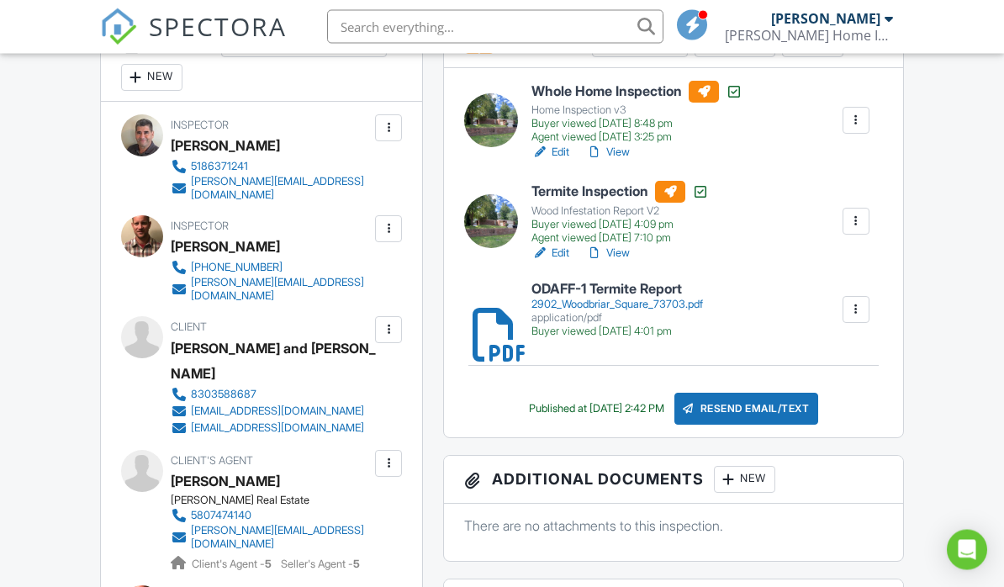
scroll to position [491, 0]
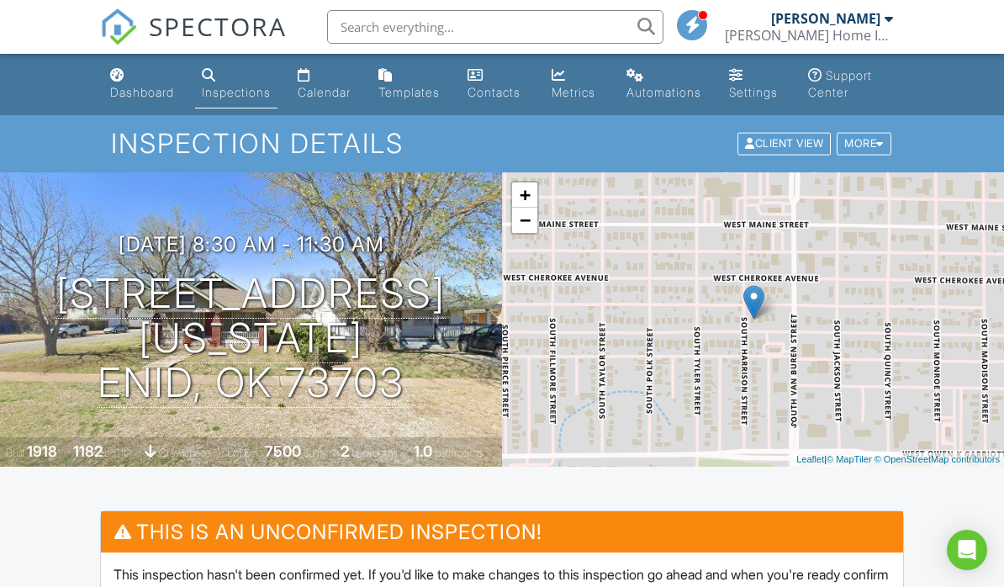
click at [140, 102] on link "Dashboard" at bounding box center [142, 85] width 78 height 48
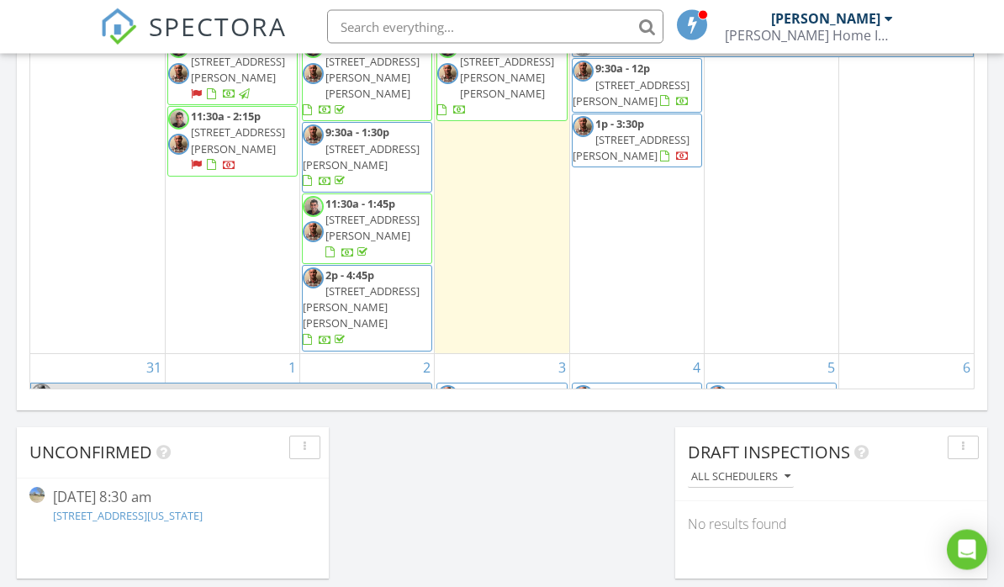
scroll to position [1170, 0]
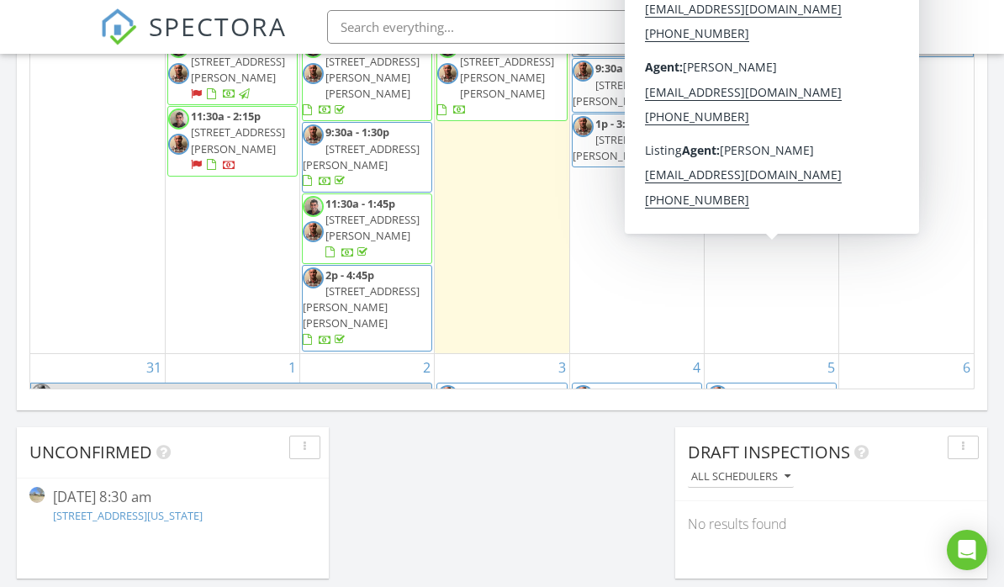
click at [779, 401] on span "[STREET_ADDRESS][PERSON_NAME]" at bounding box center [777, 416] width 94 height 31
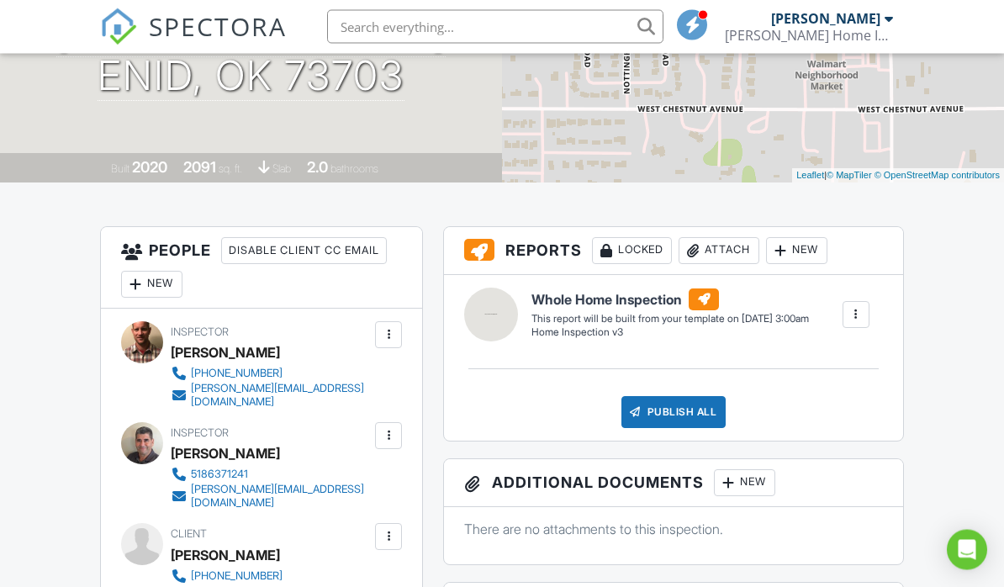
scroll to position [284, 0]
click at [393, 438] on div at bounding box center [388, 435] width 17 height 17
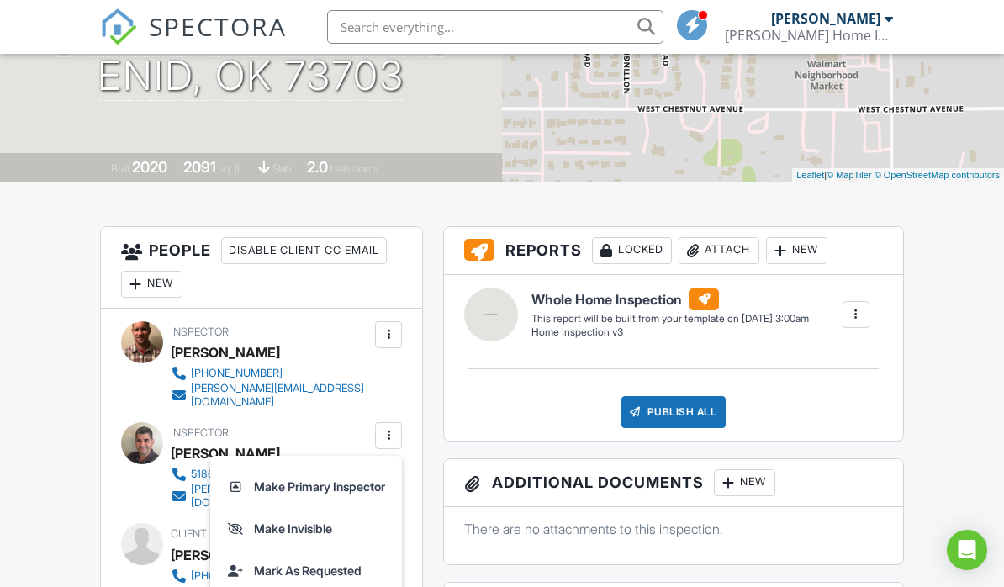
click at [350, 498] on li "Make Primary Inspector" at bounding box center [305, 487] width 171 height 42
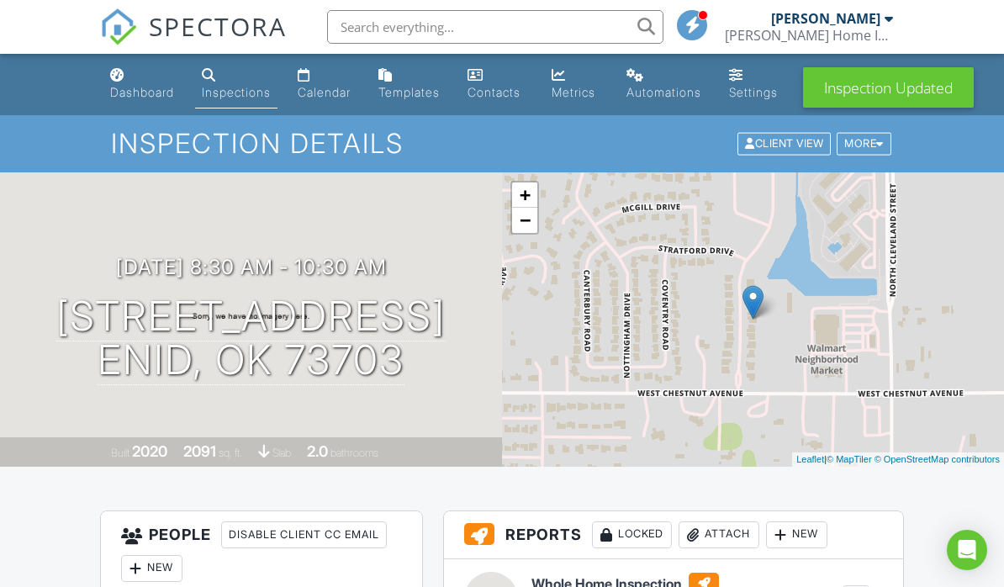
click at [147, 99] on div "Dashboard" at bounding box center [142, 92] width 64 height 14
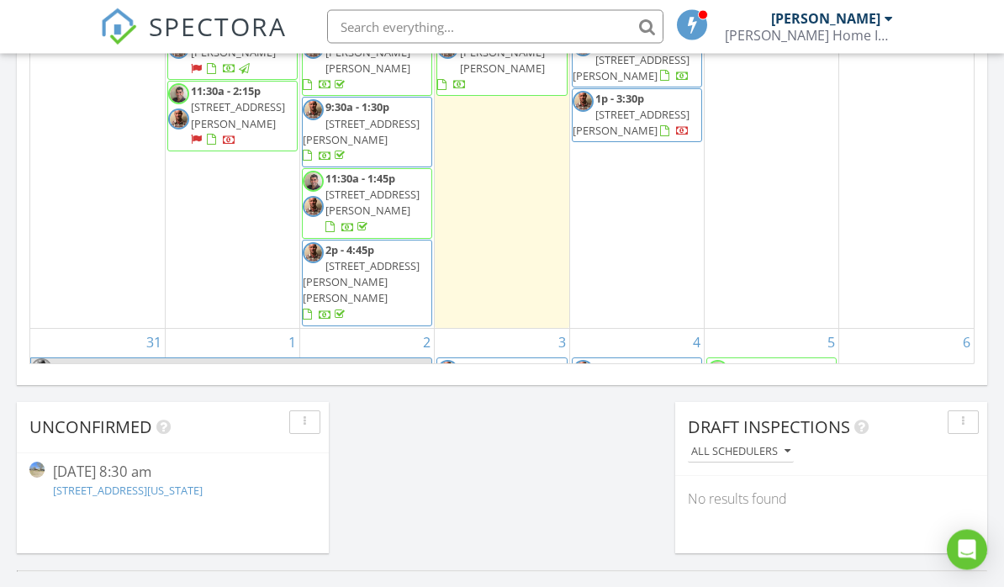
scroll to position [1195, 0]
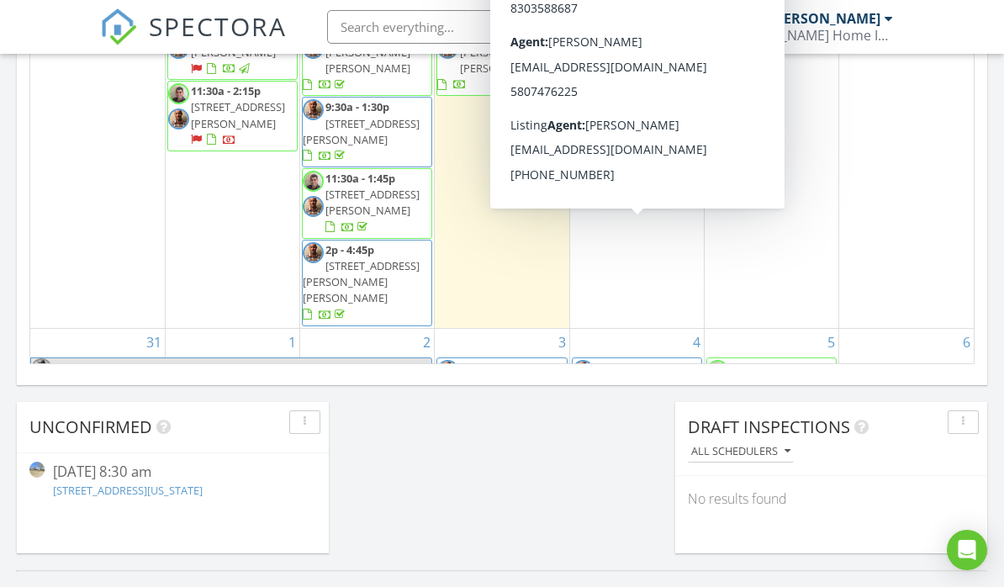
click at [667, 376] on span "[STREET_ADDRESS][US_STATE][PERSON_NAME]" at bounding box center [642, 399] width 94 height 47
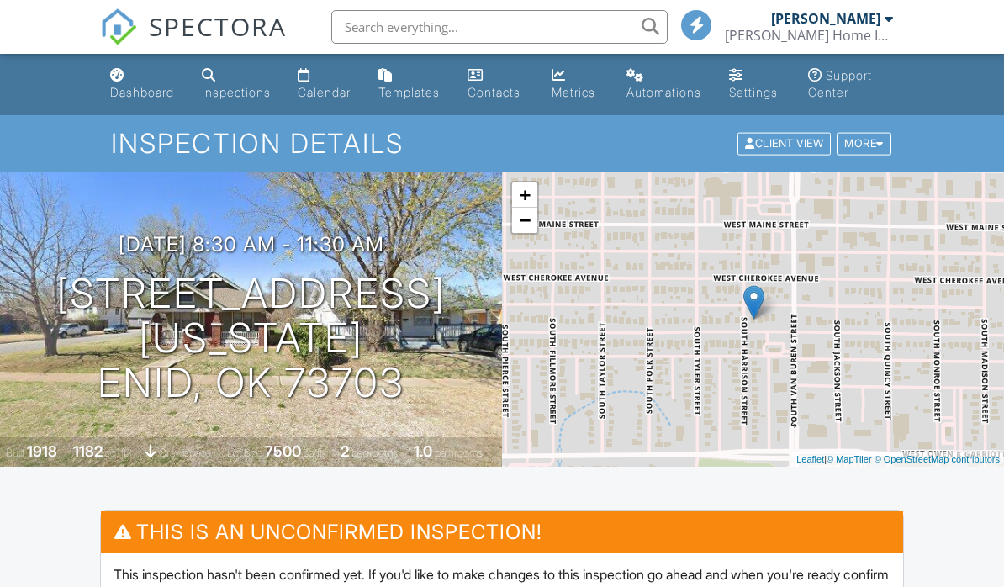
click at [190, 256] on h3 "[DATE] 8:30 am - 11:30 am" at bounding box center [252, 244] width 266 height 23
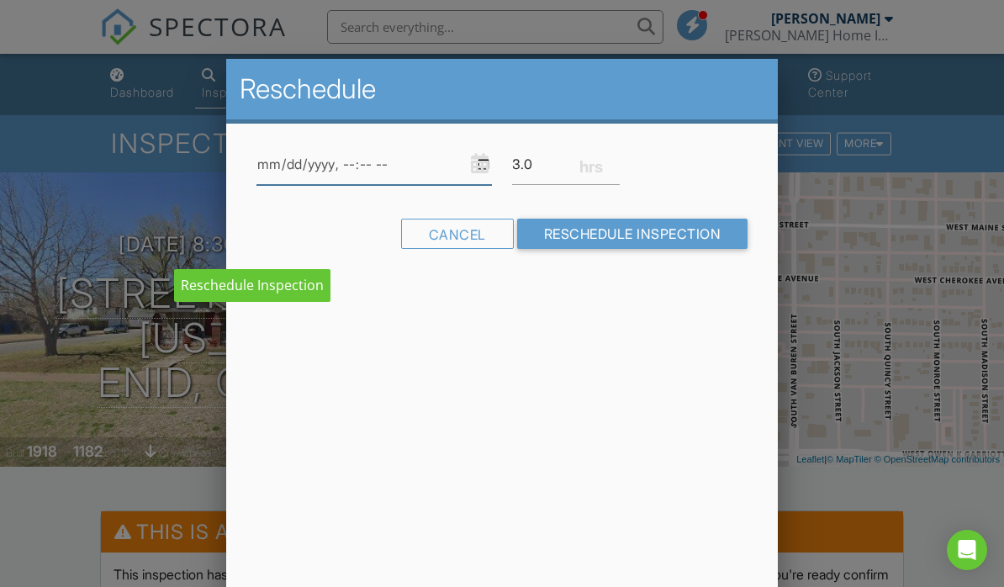
click at [361, 166] on input "datetime-local" at bounding box center [373, 164] width 235 height 41
type input "[DATE]T08:30"
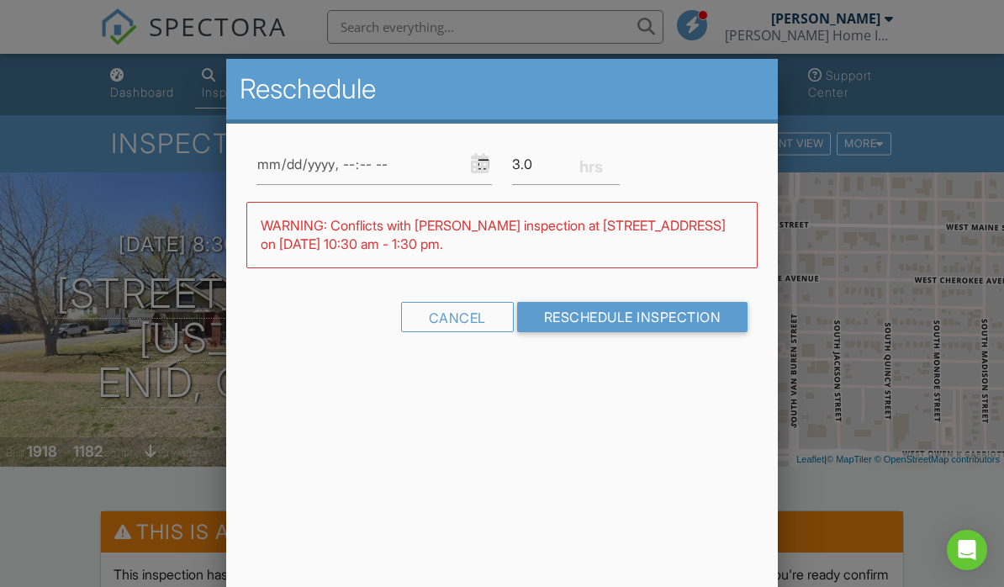
click at [593, 319] on input "Reschedule Inspection" at bounding box center [632, 317] width 231 height 30
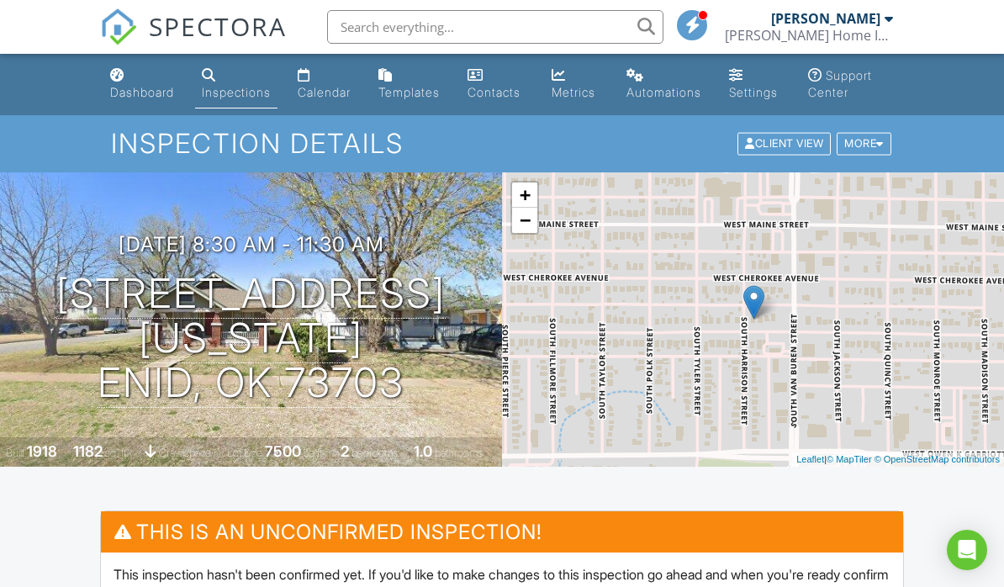
click at [140, 92] on div "Dashboard" at bounding box center [142, 92] width 64 height 14
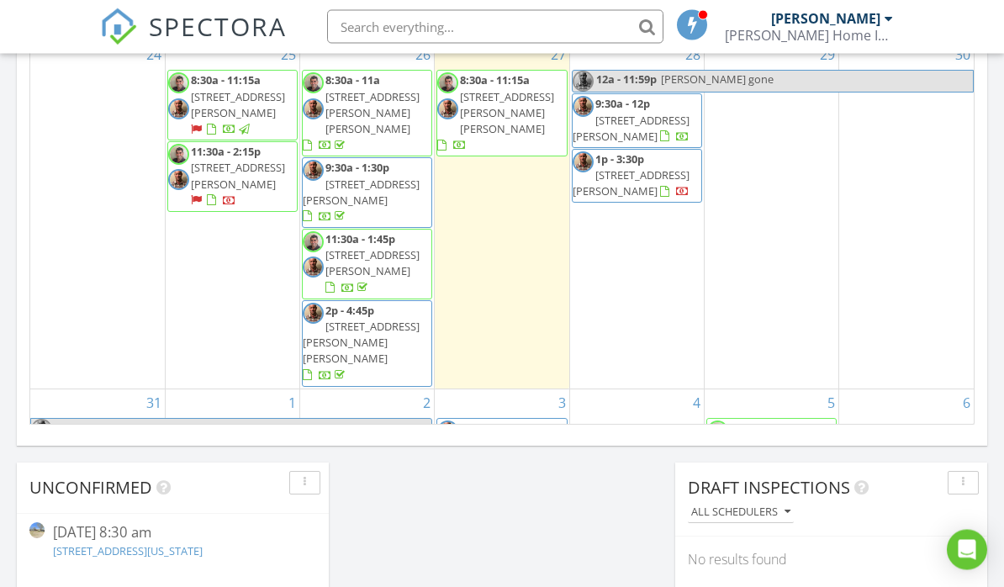
scroll to position [1135, 0]
